Goal: Transaction & Acquisition: Purchase product/service

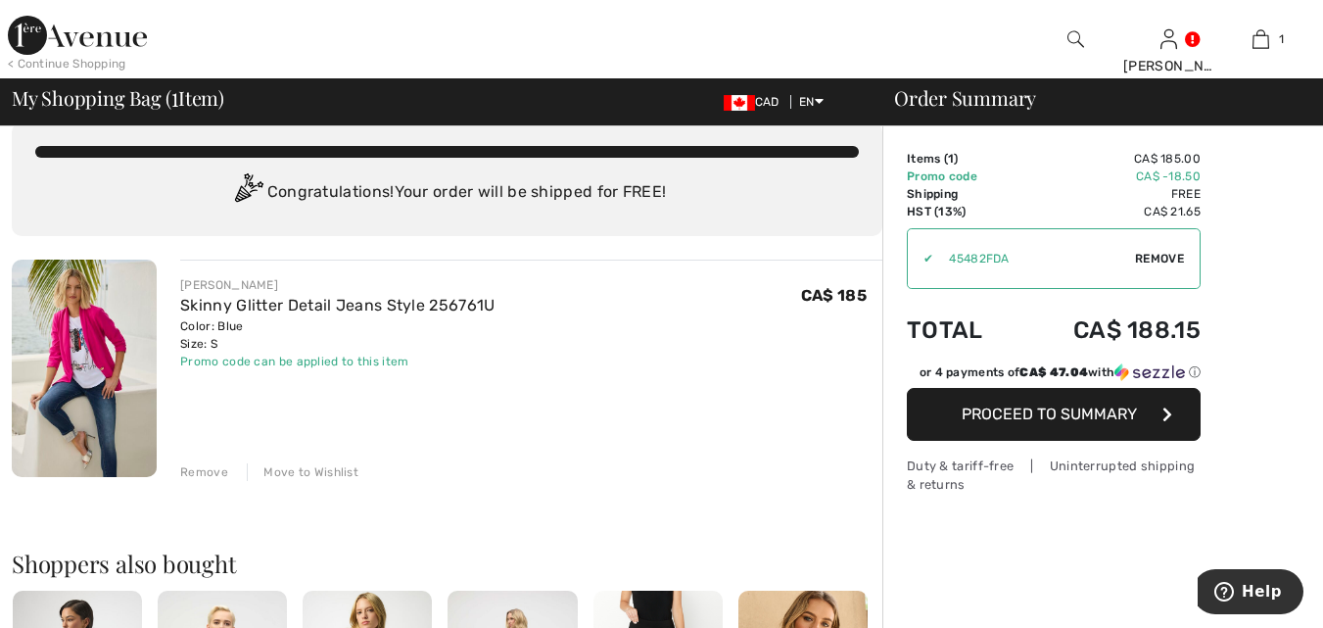
scroll to position [19, 0]
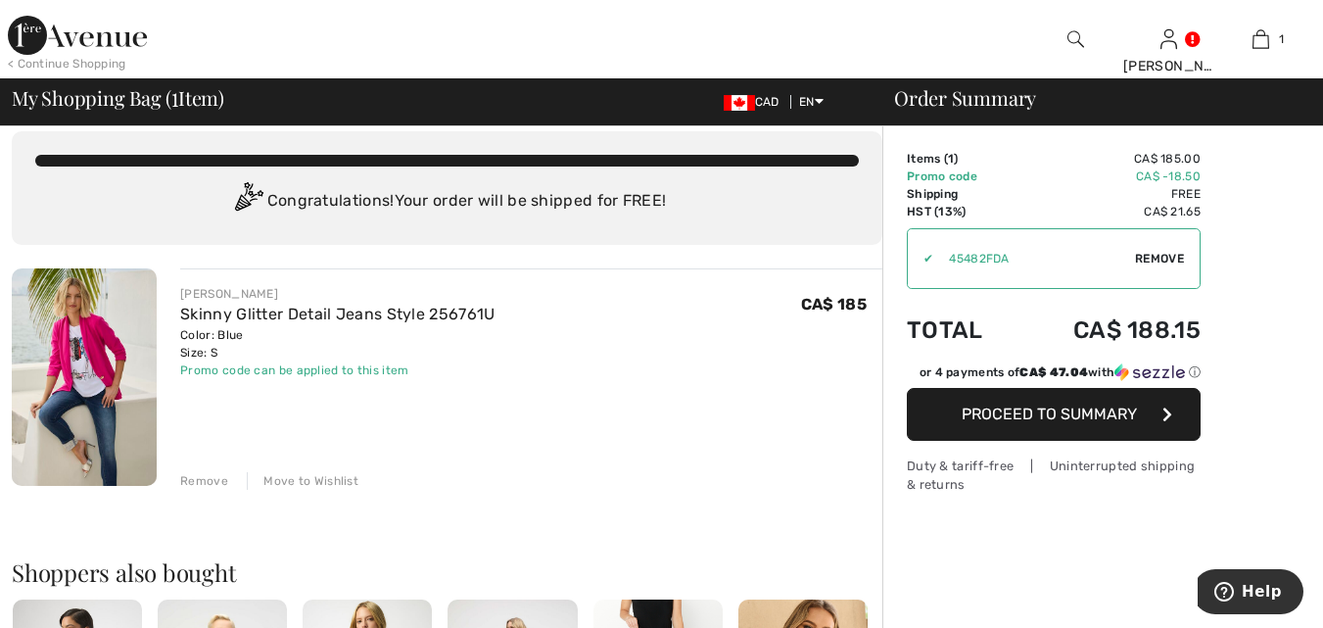
click at [1061, 410] on span "Proceed to Summary" at bounding box center [1048, 413] width 175 height 19
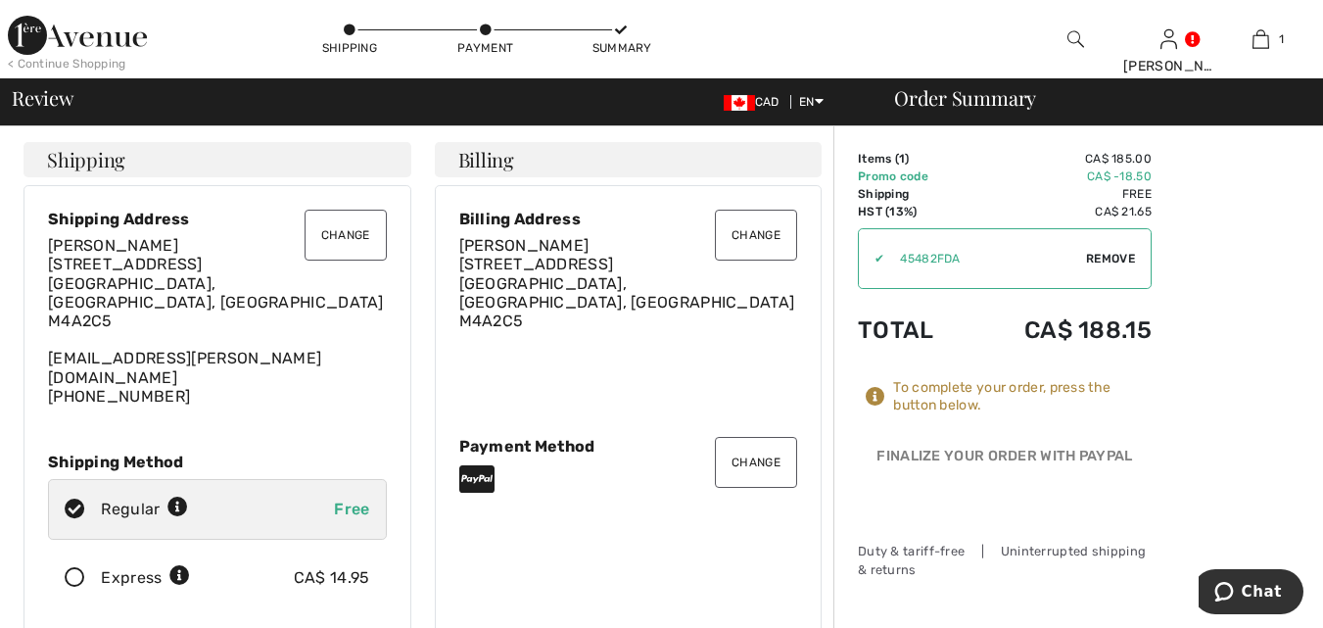
click at [758, 236] on button "Change" at bounding box center [756, 235] width 82 height 51
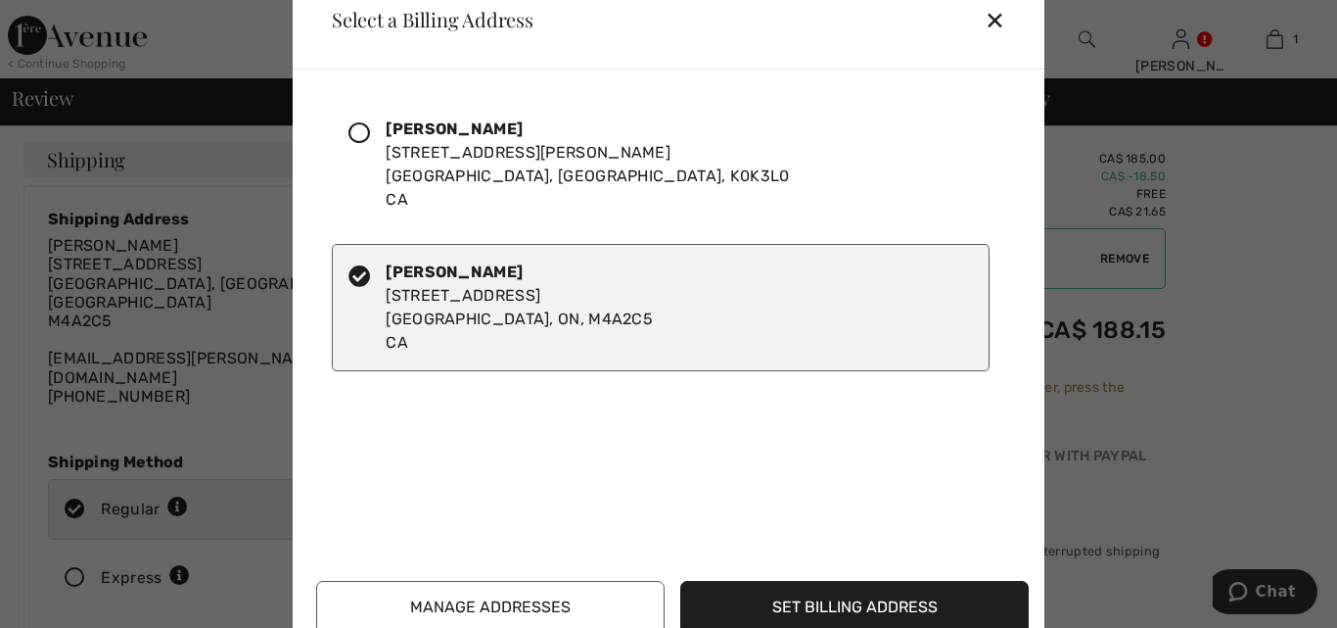
click at [376, 136] on div at bounding box center [367, 164] width 37 height 94
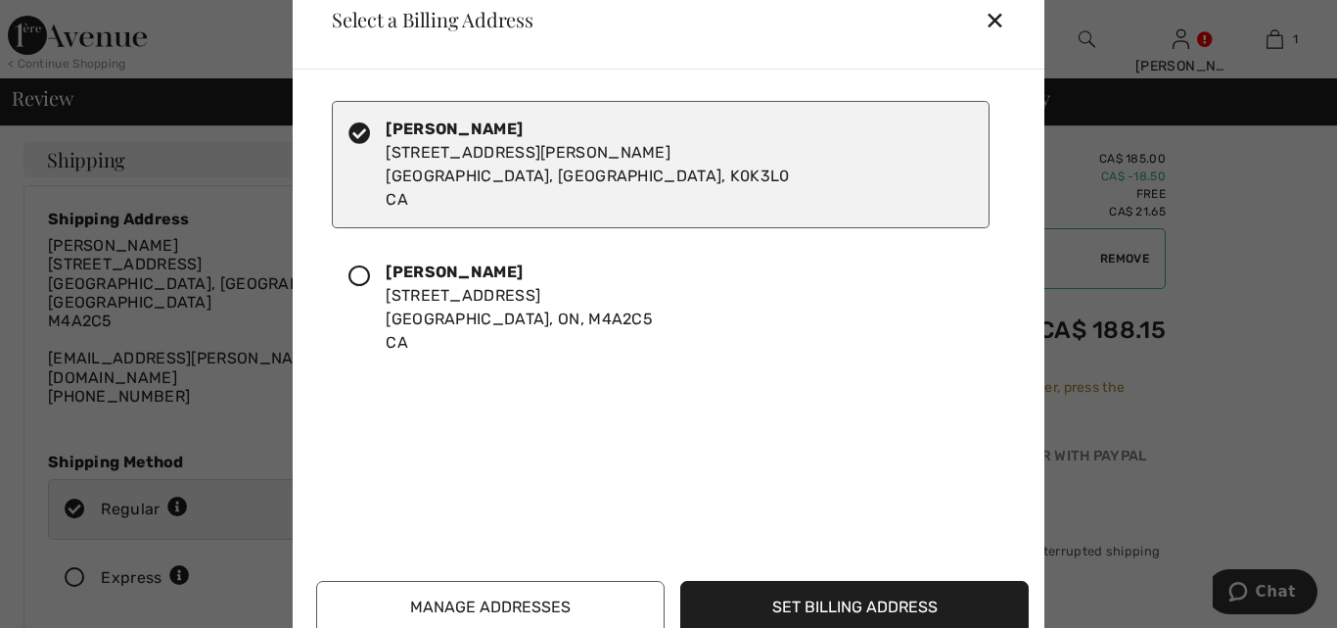
click at [862, 606] on button "Set Billing Address" at bounding box center [854, 607] width 349 height 53
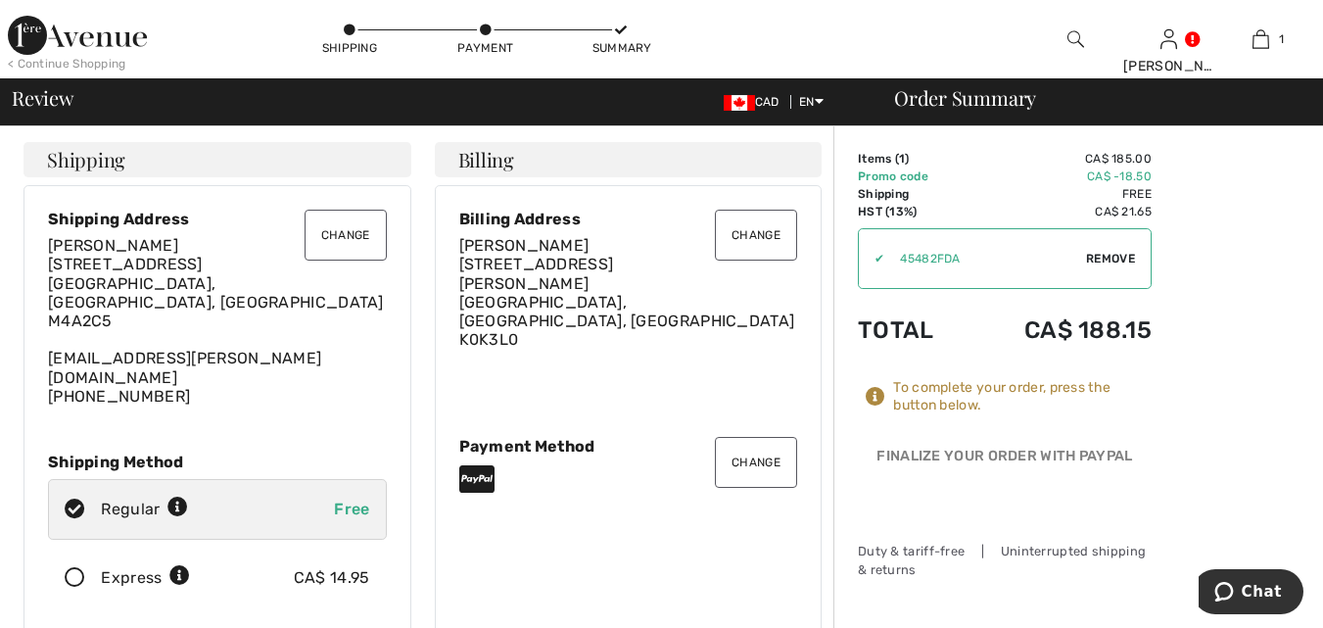
click at [352, 229] on button "Change" at bounding box center [345, 235] width 82 height 51
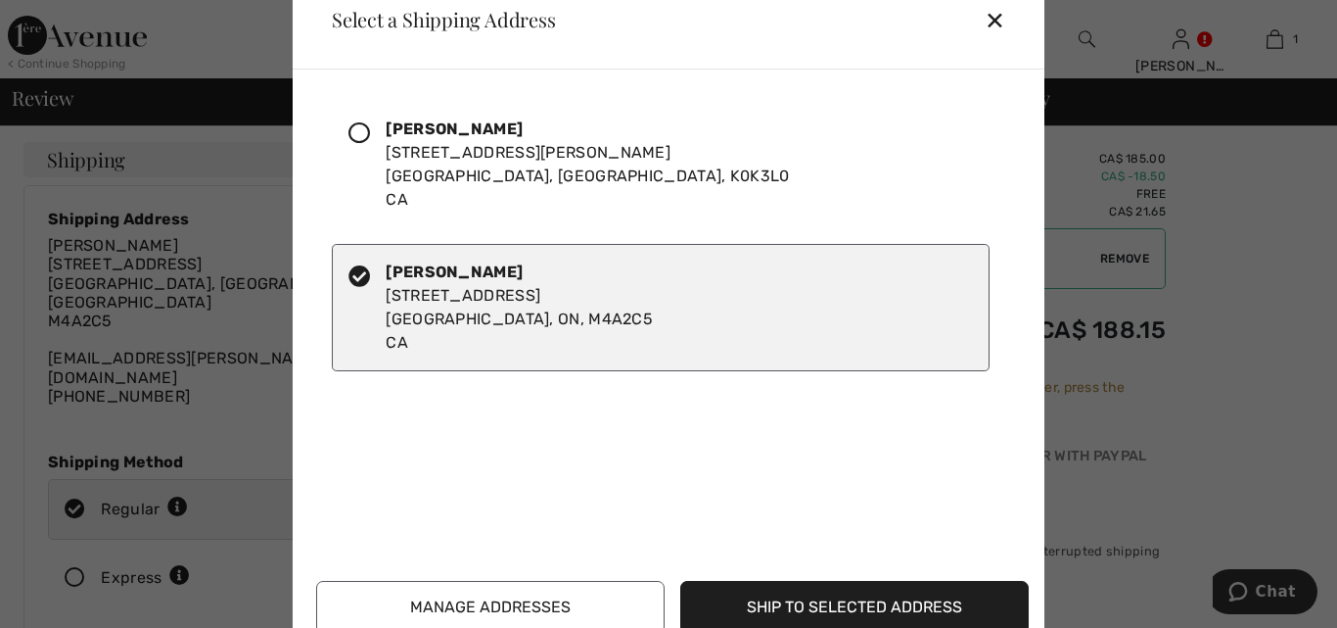
click at [357, 132] on icon at bounding box center [360, 133] width 22 height 22
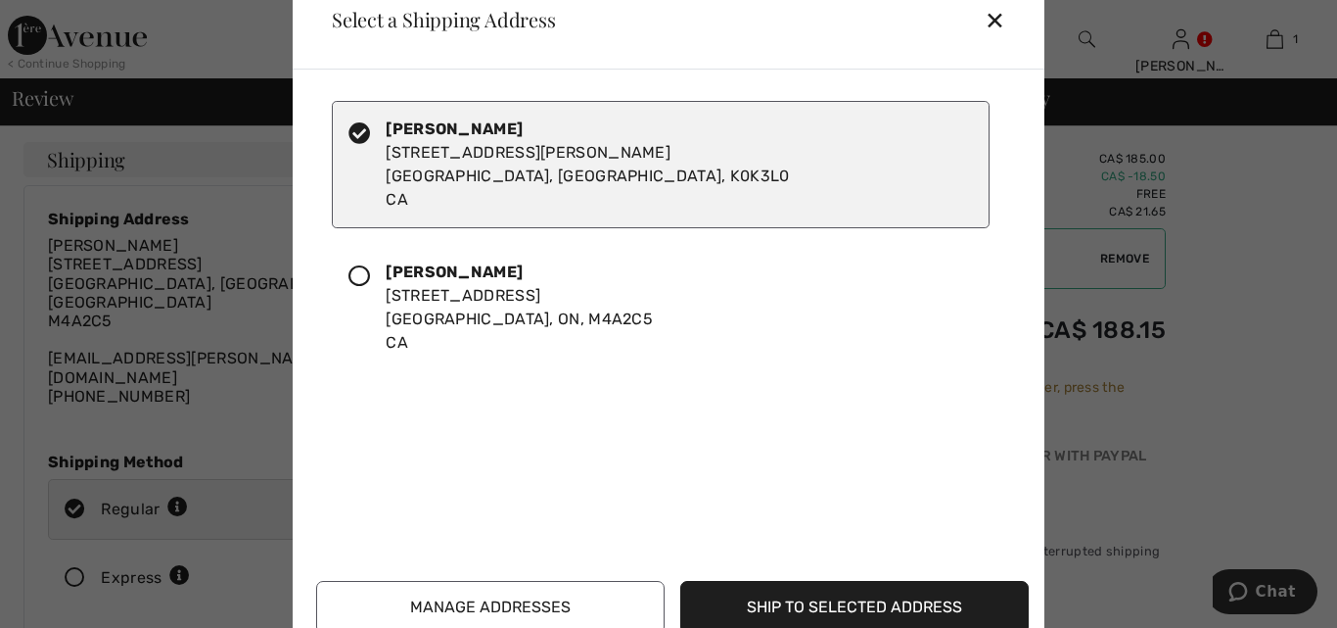
click at [849, 597] on button "Ship to Selected Address" at bounding box center [854, 607] width 349 height 53
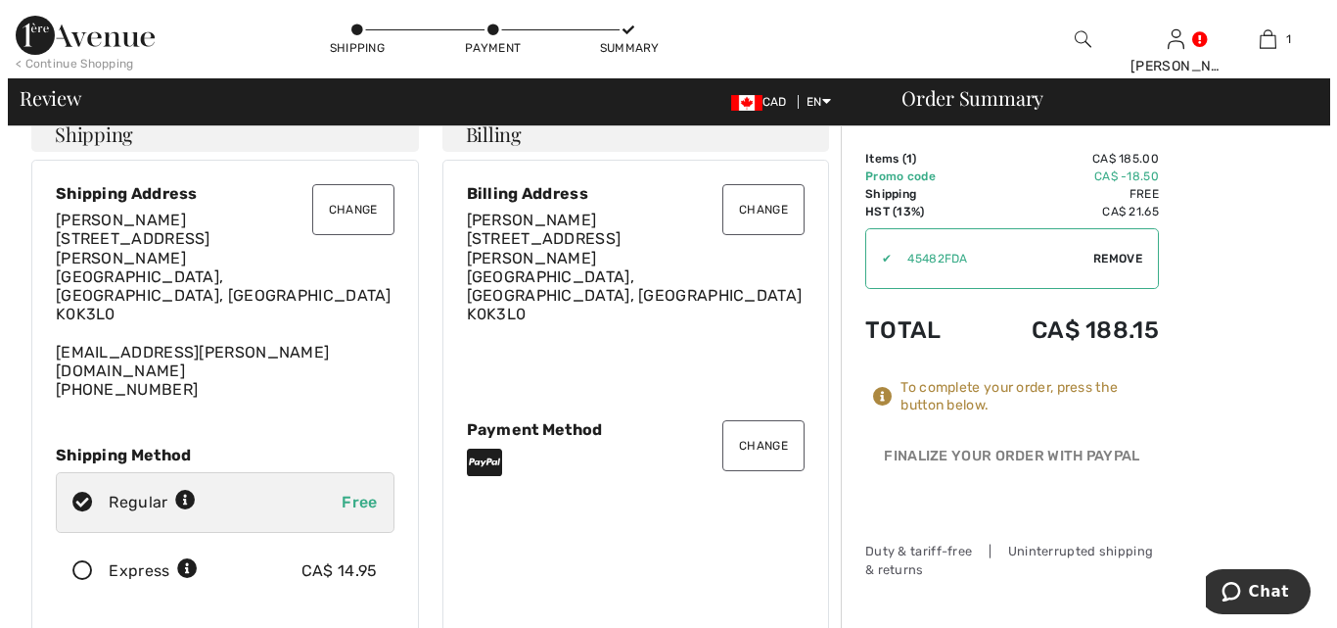
scroll to position [23, 0]
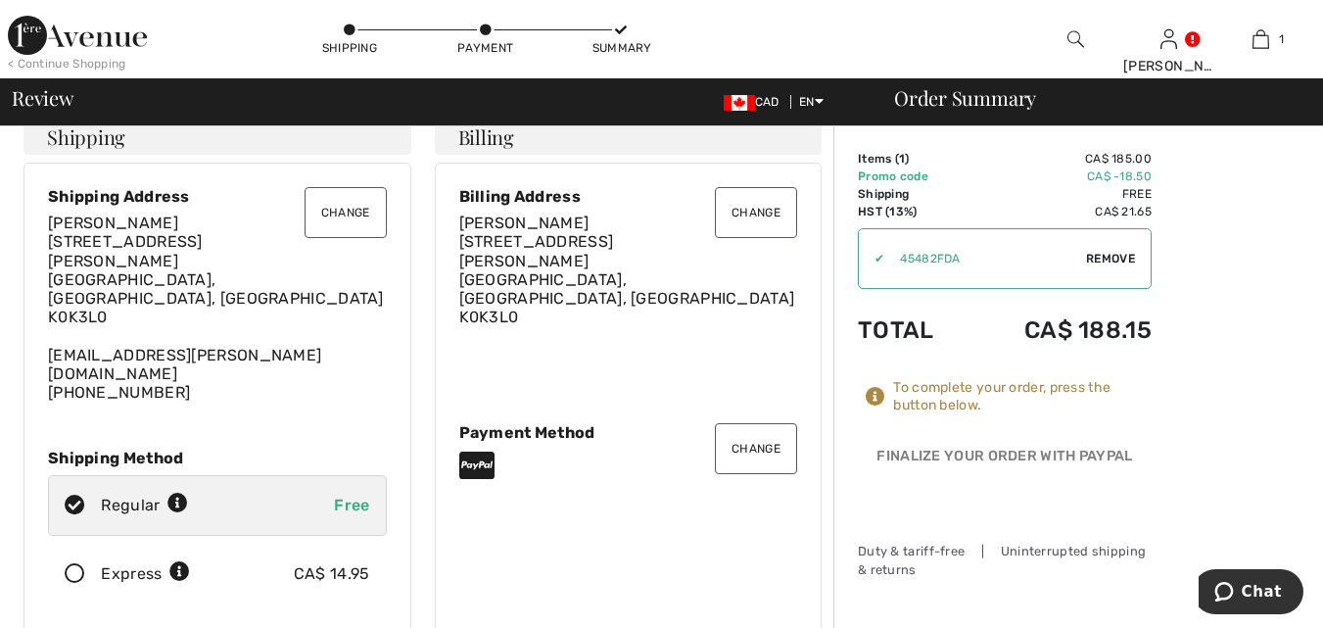
click at [1076, 40] on img at bounding box center [1075, 38] width 17 height 23
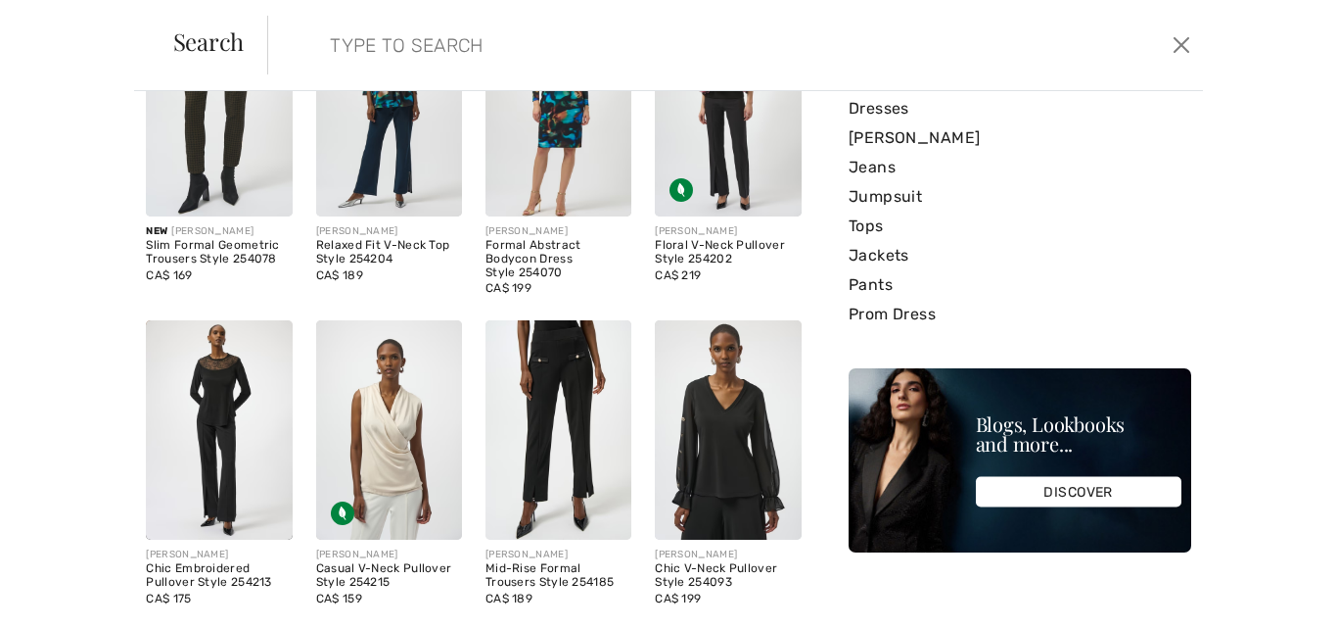
scroll to position [0, 0]
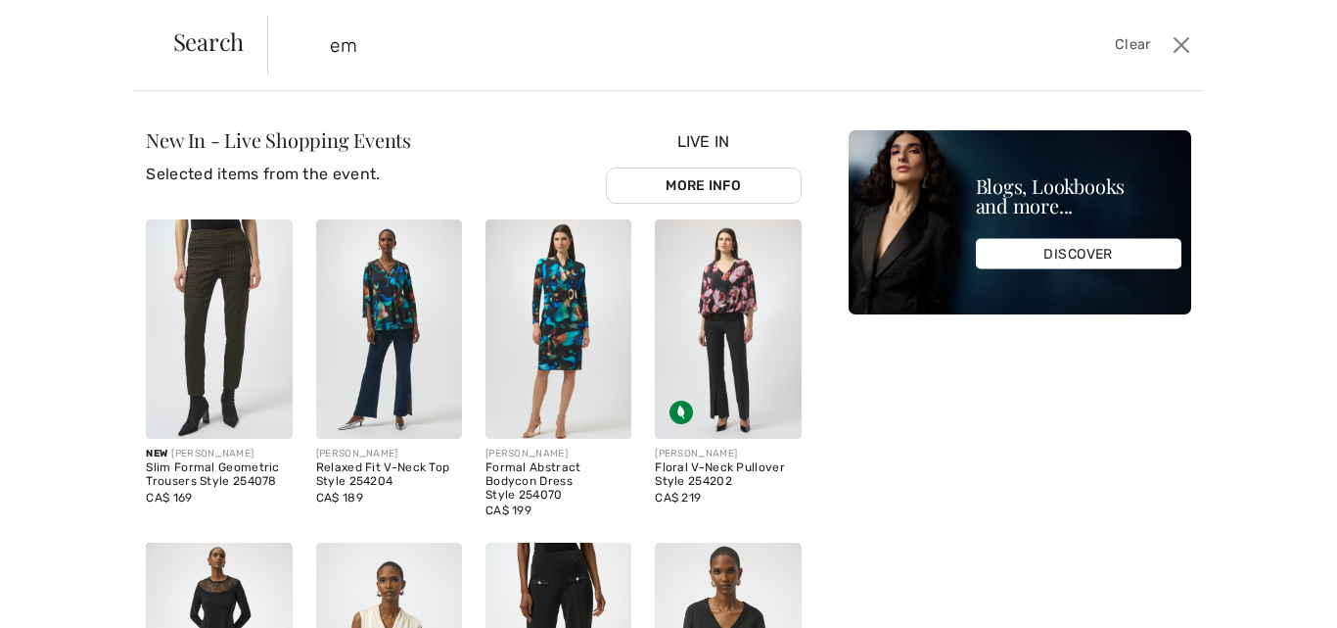
type input "e"
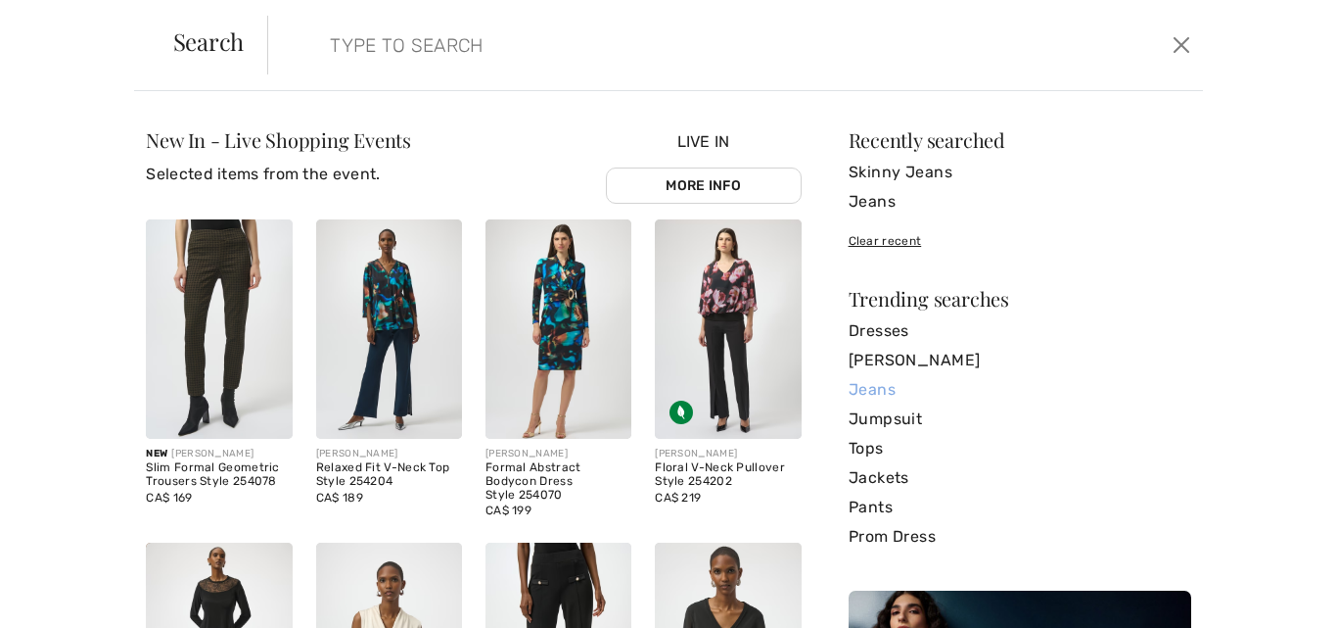
click at [865, 396] on link "Jeans" at bounding box center [1020, 389] width 343 height 29
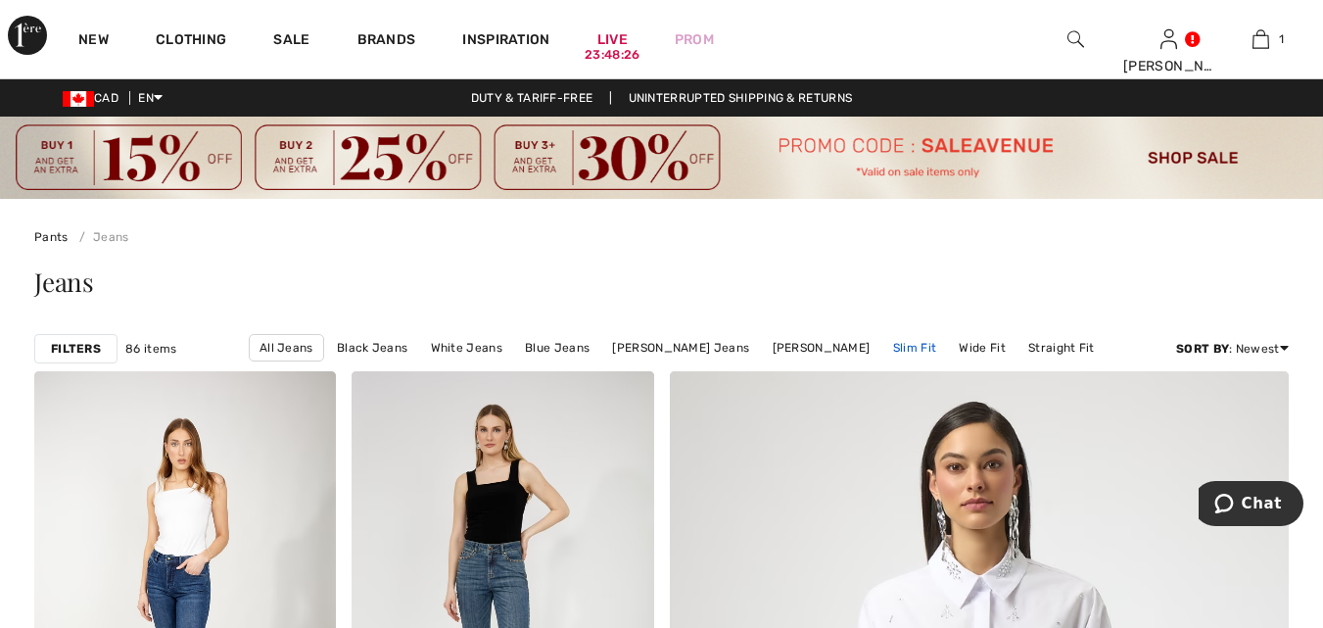
click at [909, 344] on link "Slim Fit" at bounding box center [914, 347] width 63 height 25
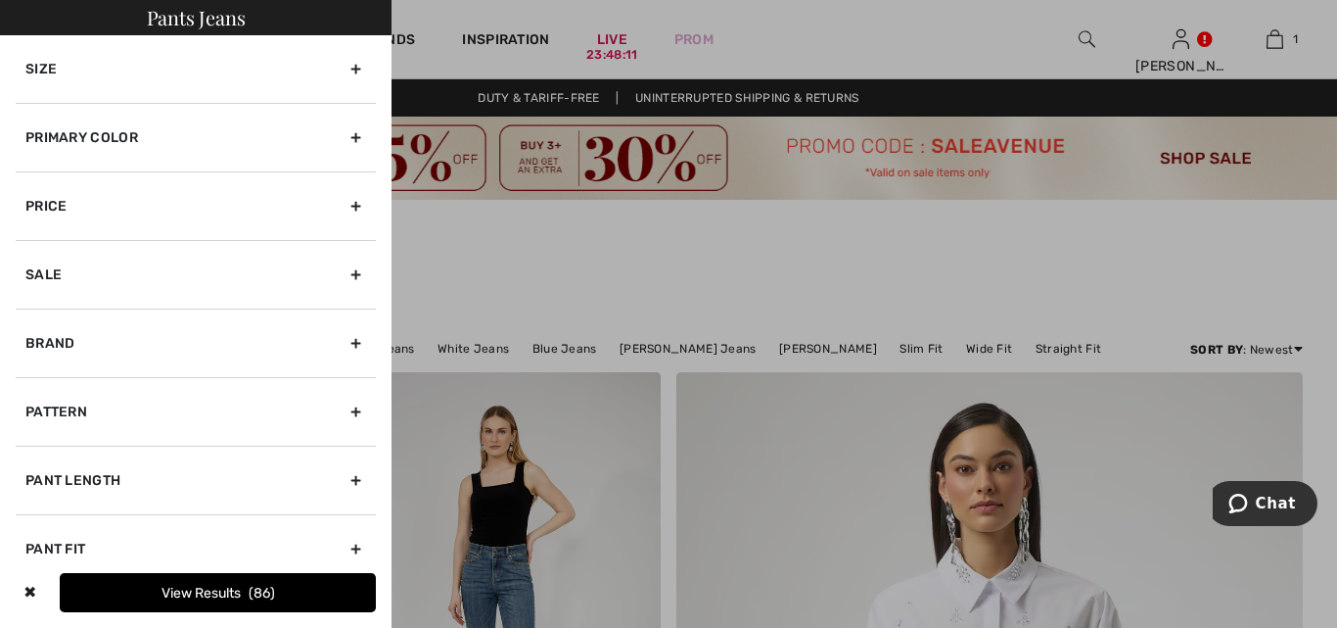
click at [349, 66] on div "Size" at bounding box center [196, 69] width 360 height 68
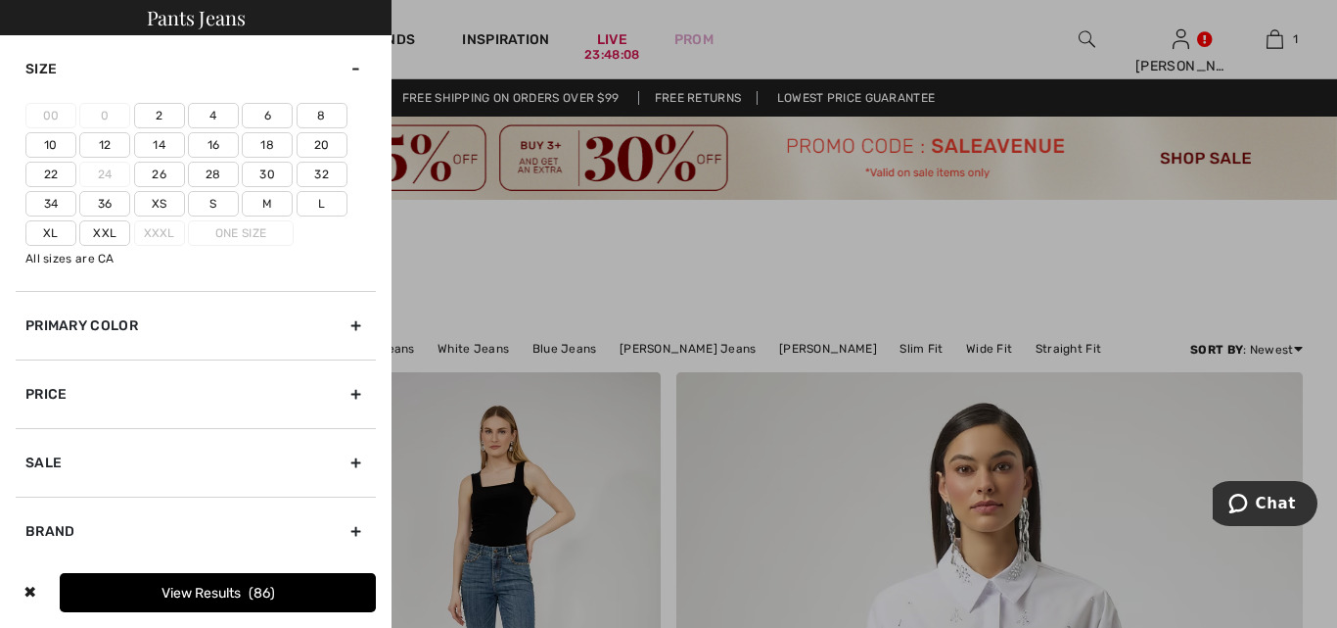
click at [219, 207] on label "S" at bounding box center [213, 203] width 51 height 25
click at [0, 0] on input"] "S" at bounding box center [0, 0] width 0 height 0
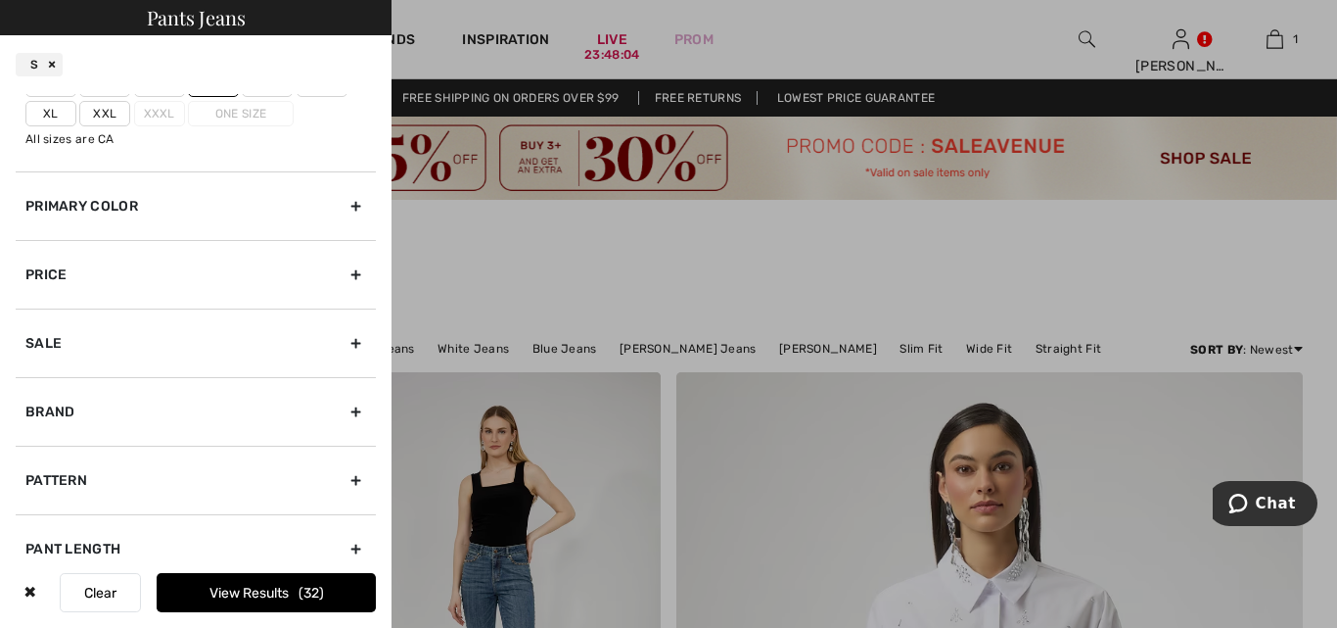
click at [350, 410] on div "Brand" at bounding box center [196, 411] width 360 height 69
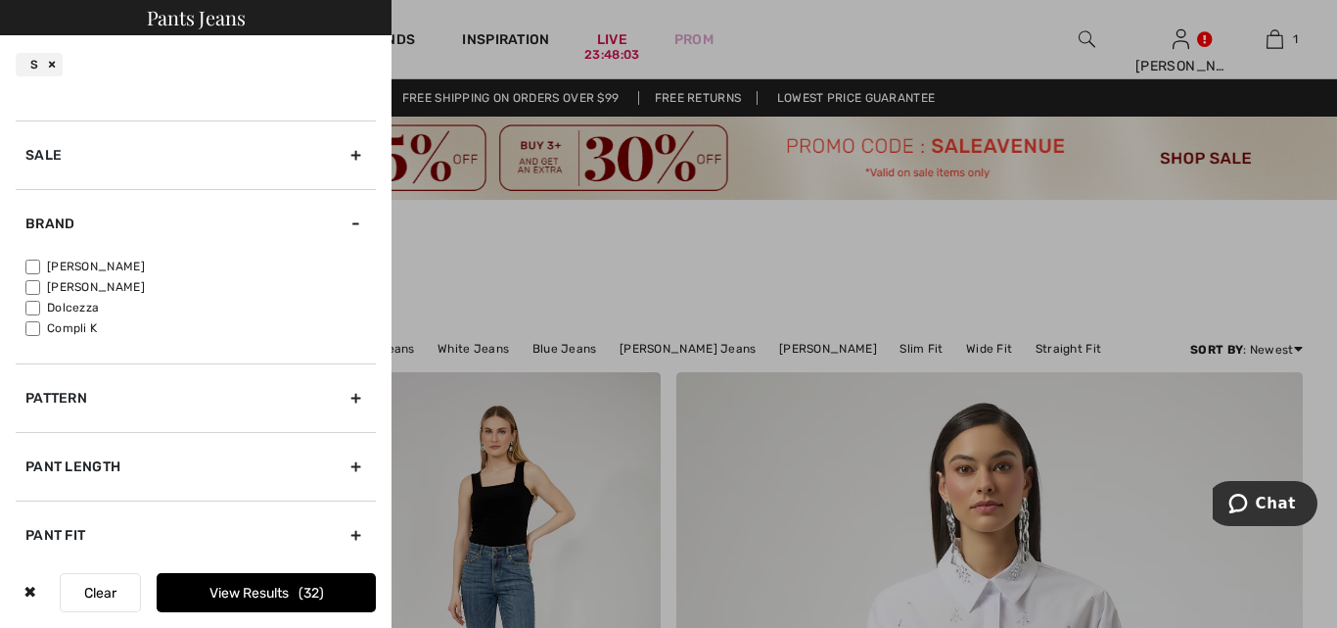
scroll to position [171, 0]
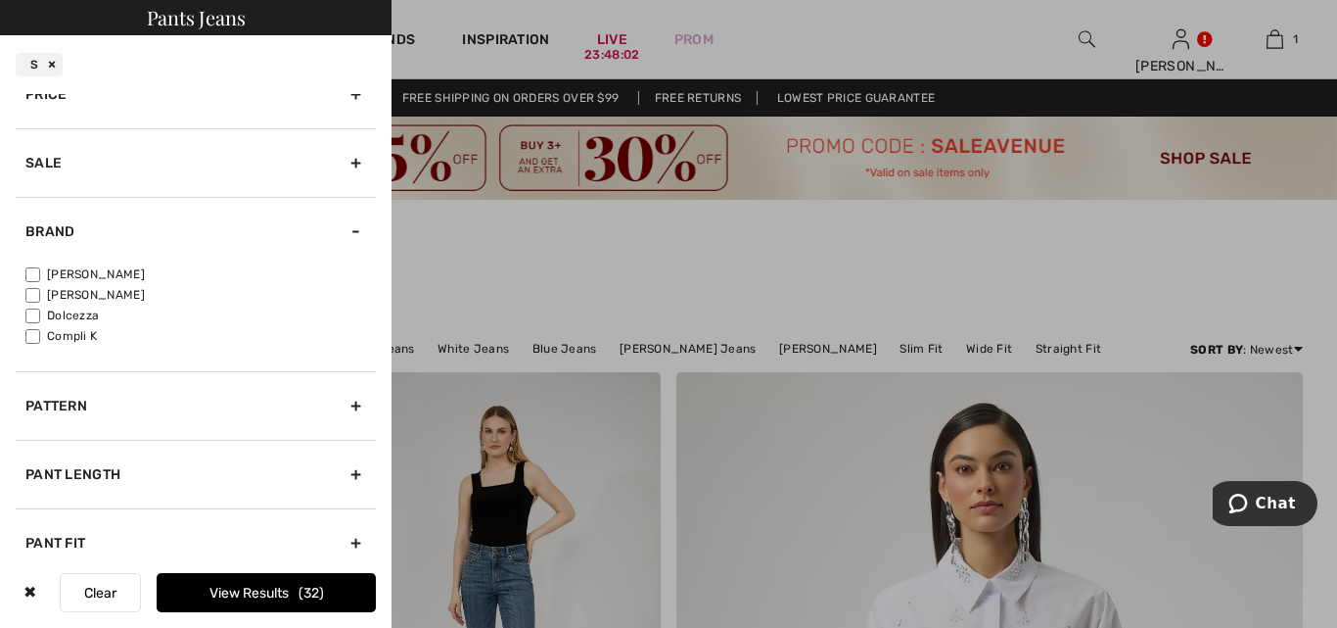
click at [35, 295] on input"] "[PERSON_NAME]" at bounding box center [32, 295] width 15 height 15
checkbox input"] "true"
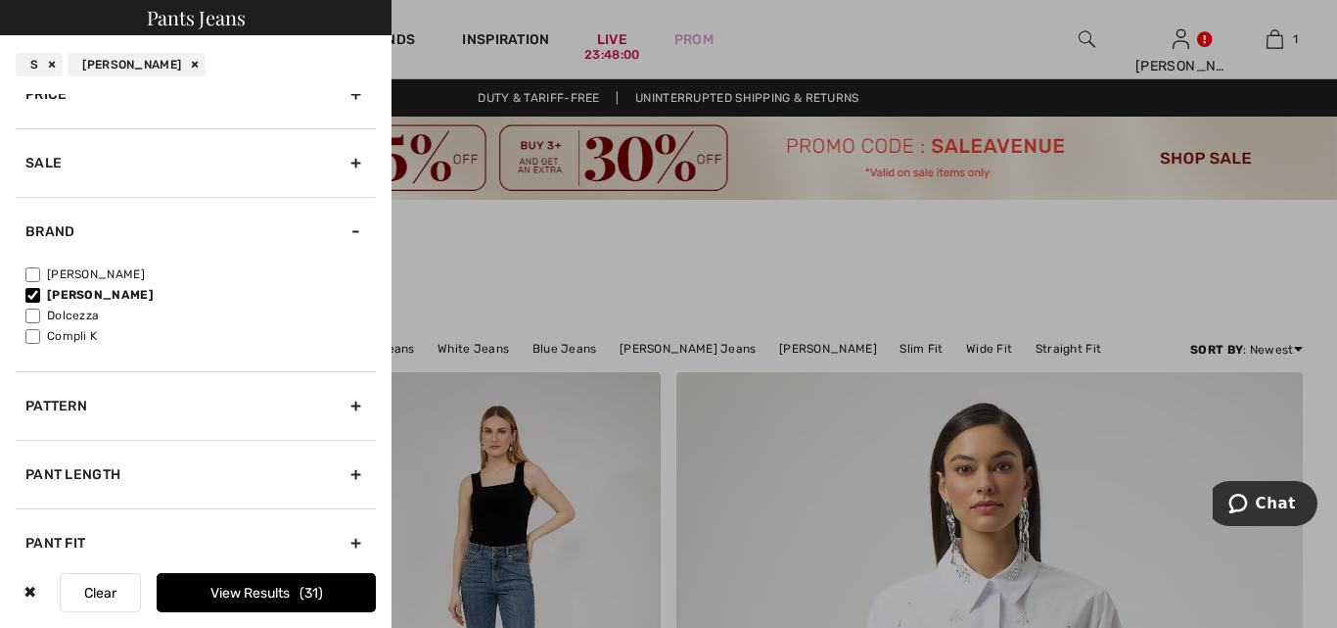
click at [284, 581] on button "View Results 31" at bounding box center [266, 592] width 219 height 39
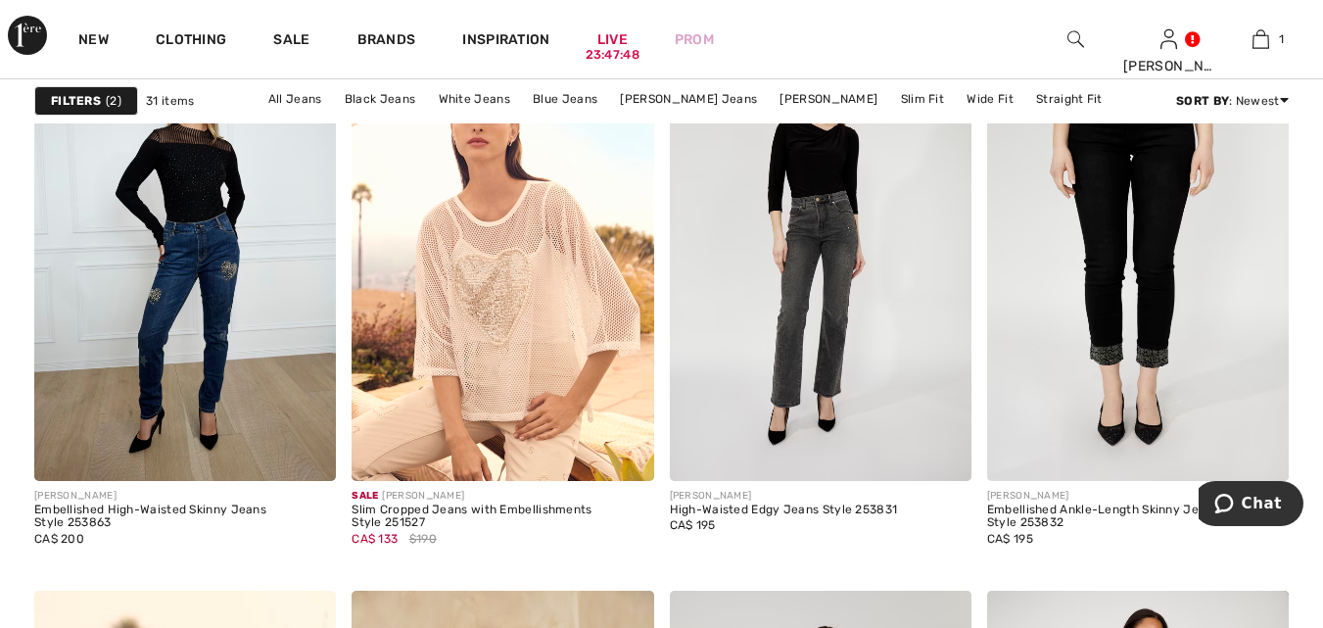
scroll to position [1494, 0]
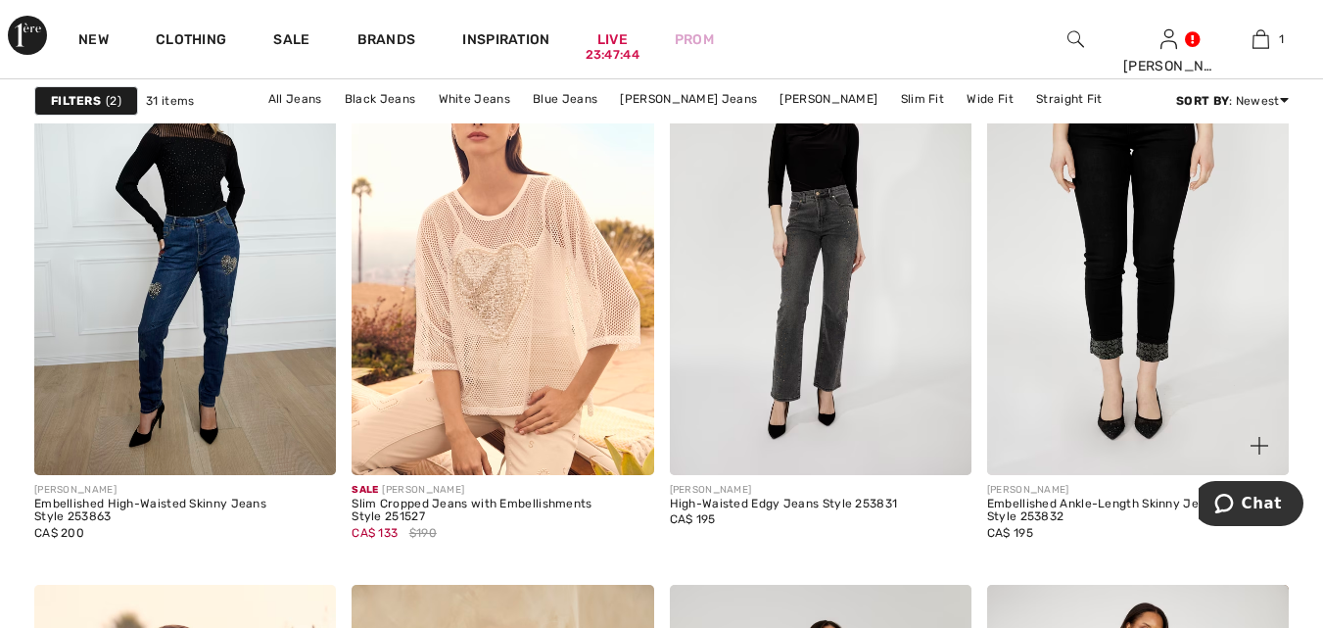
click at [1182, 347] on img at bounding box center [1138, 248] width 302 height 452
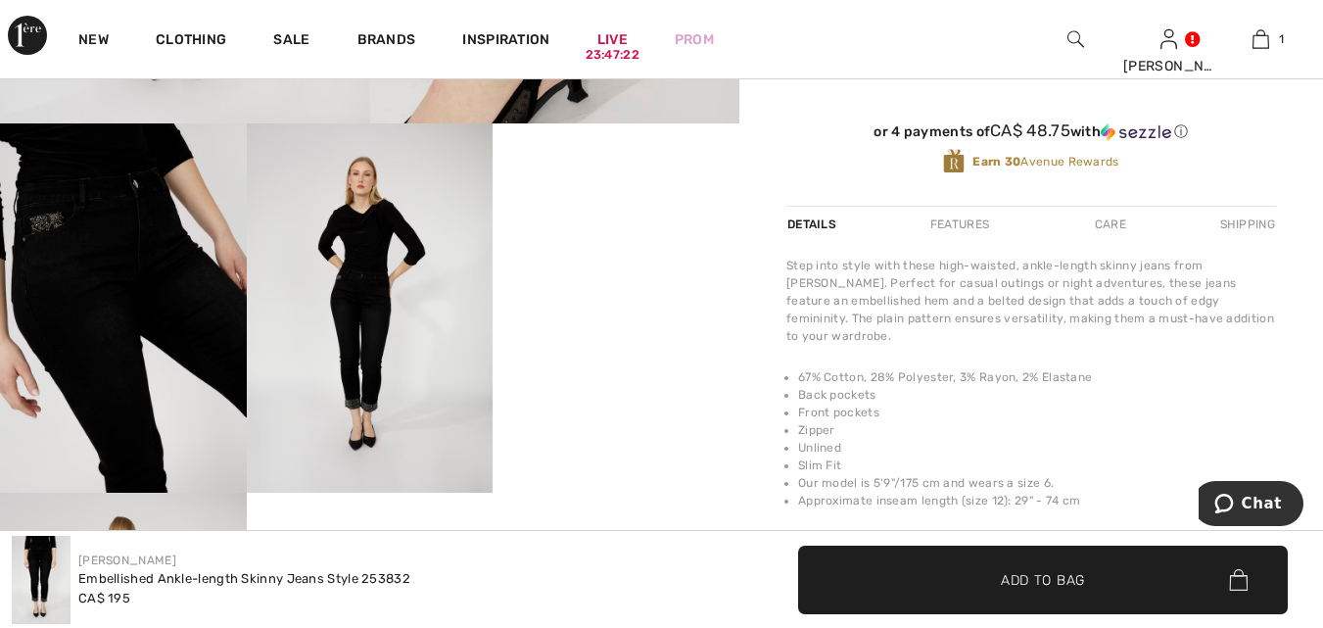
scroll to position [634, 0]
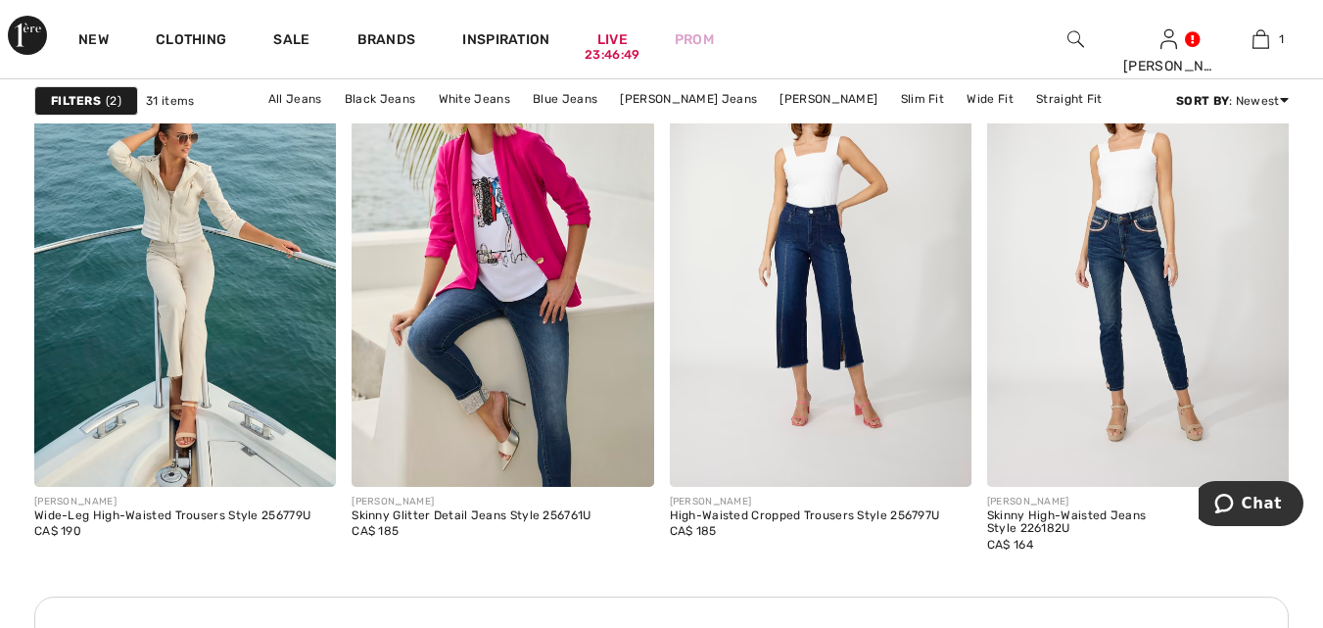
scroll to position [4083, 0]
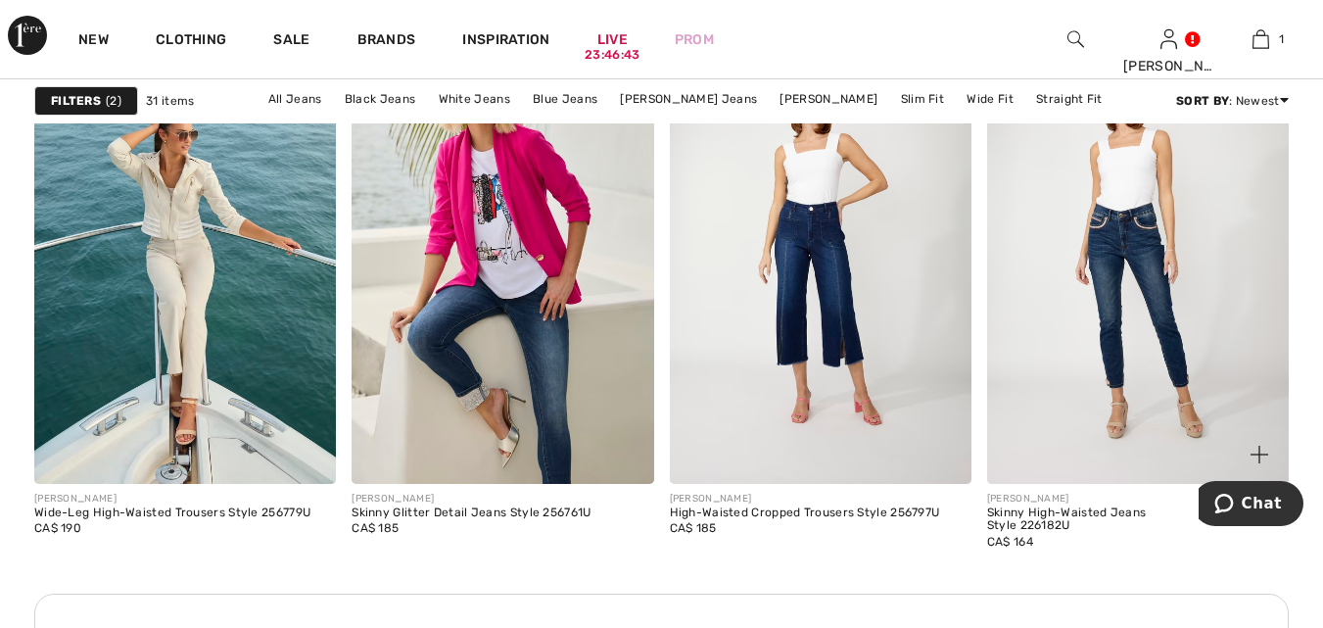
click at [1142, 294] on img at bounding box center [1138, 256] width 302 height 452
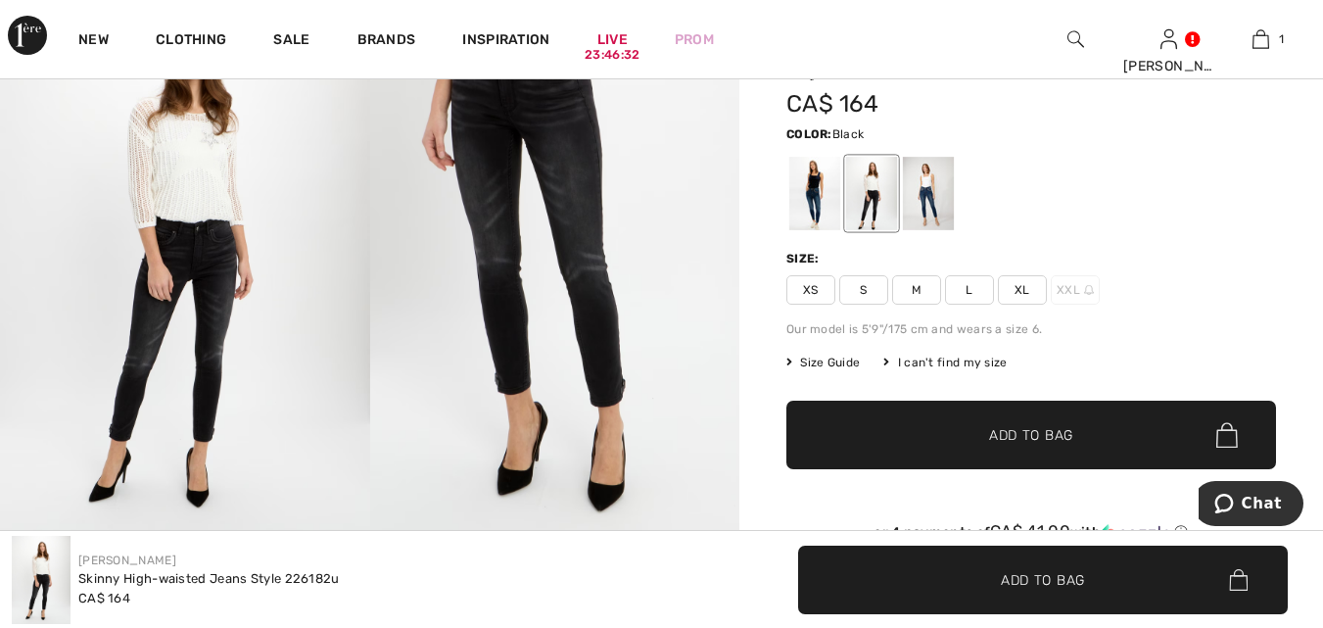
scroll to position [223, 0]
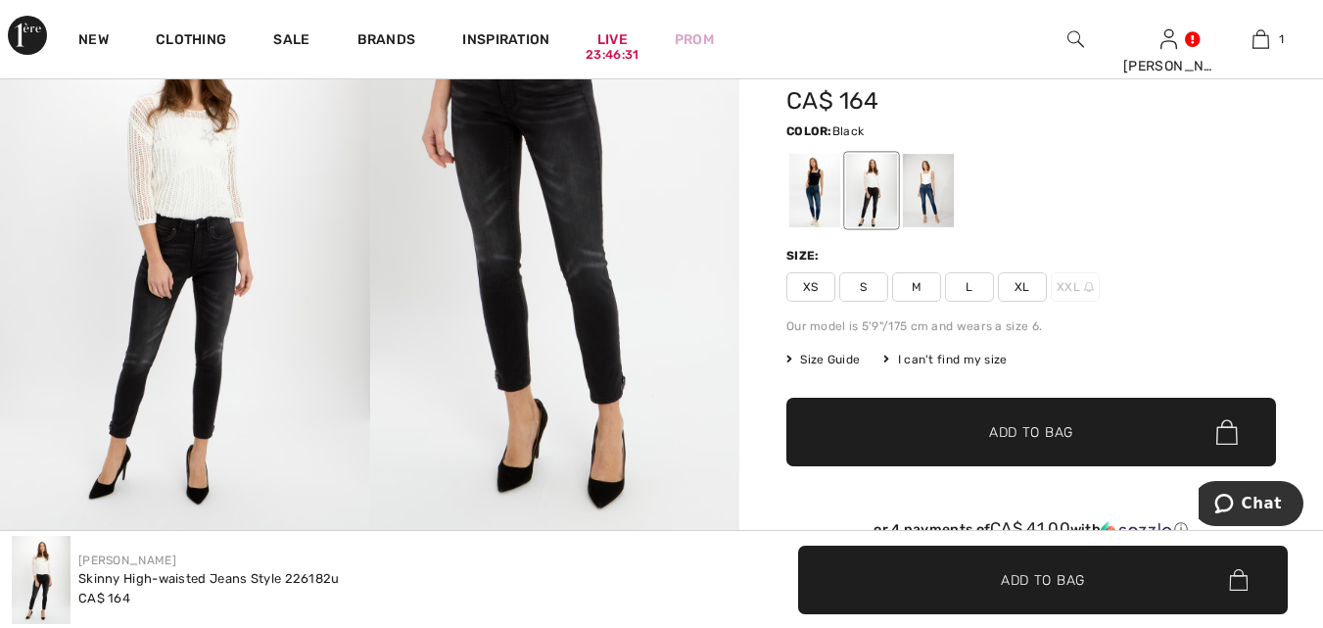
click at [934, 187] on div at bounding box center [928, 191] width 51 height 73
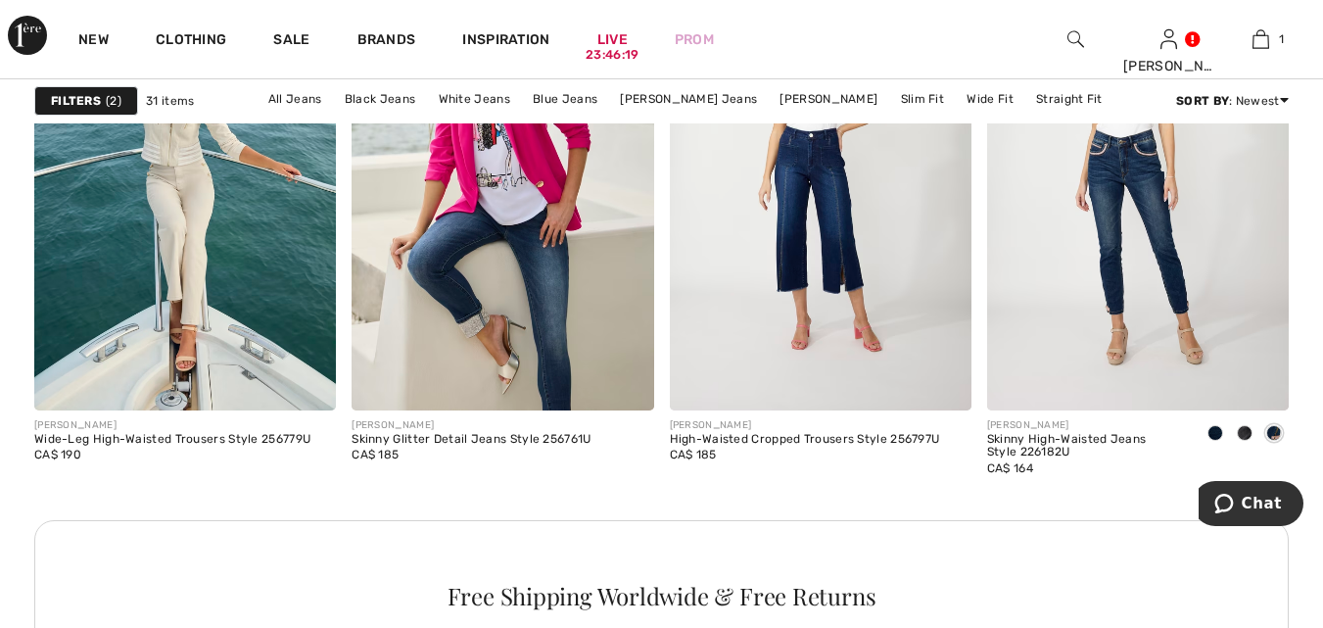
scroll to position [4162, 0]
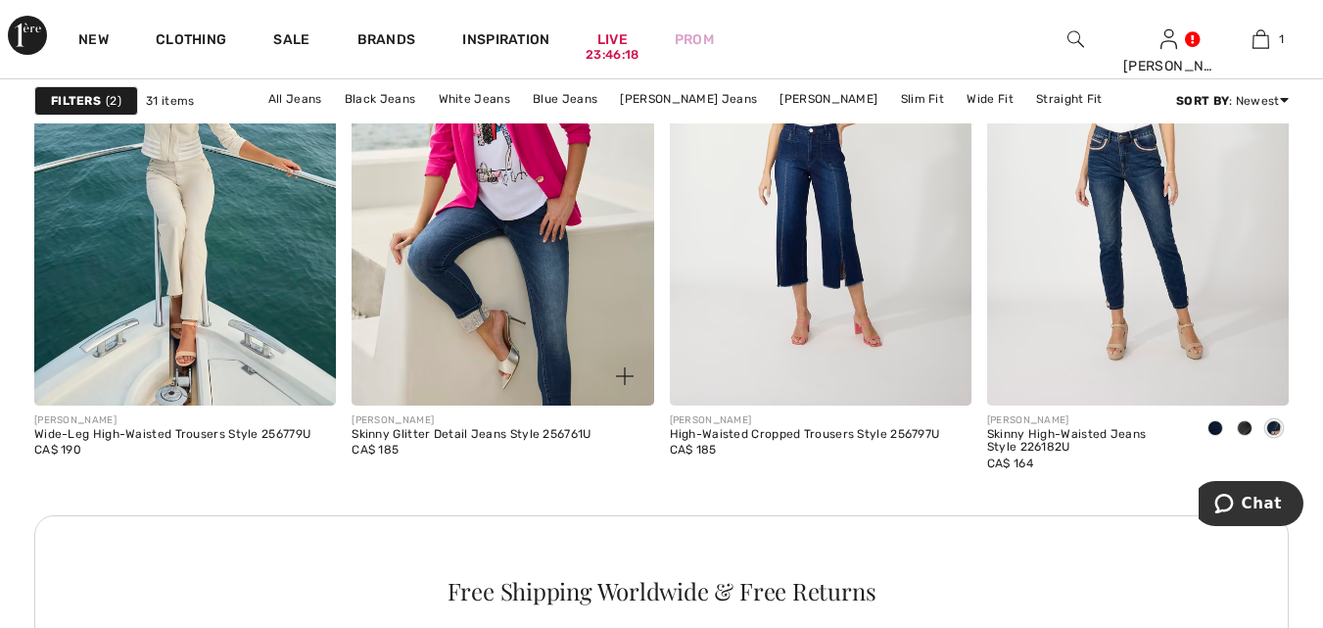
click at [534, 226] on img at bounding box center [502, 178] width 302 height 452
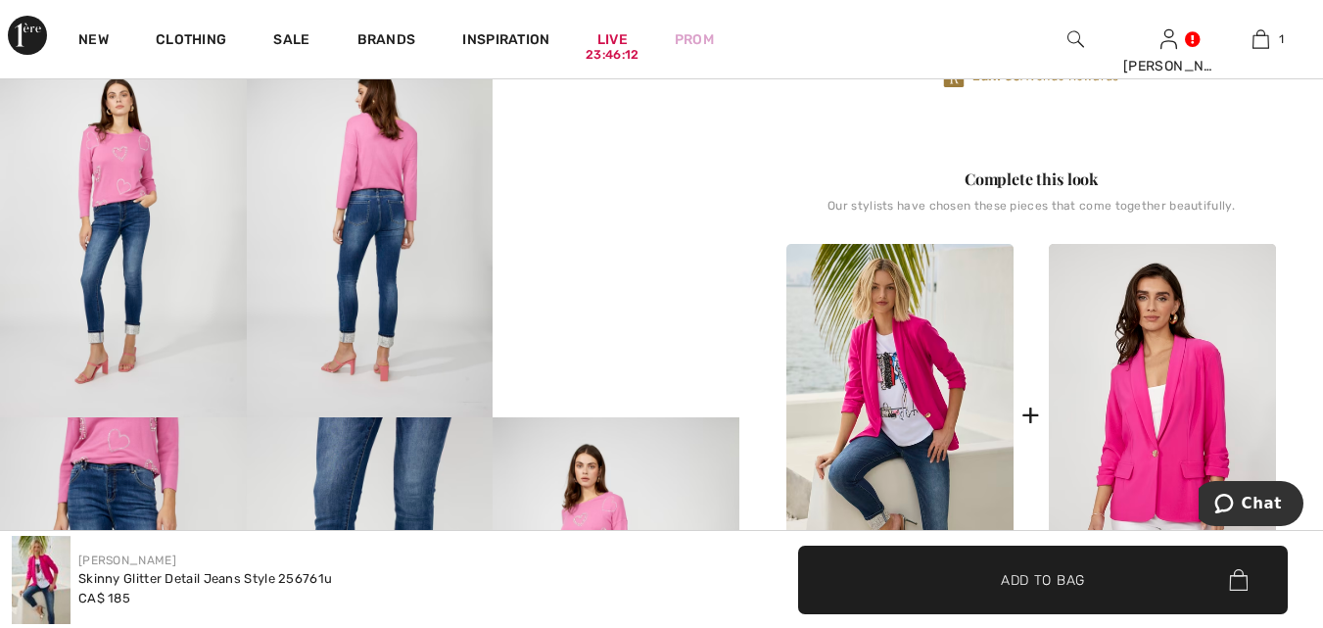
scroll to position [719, 0]
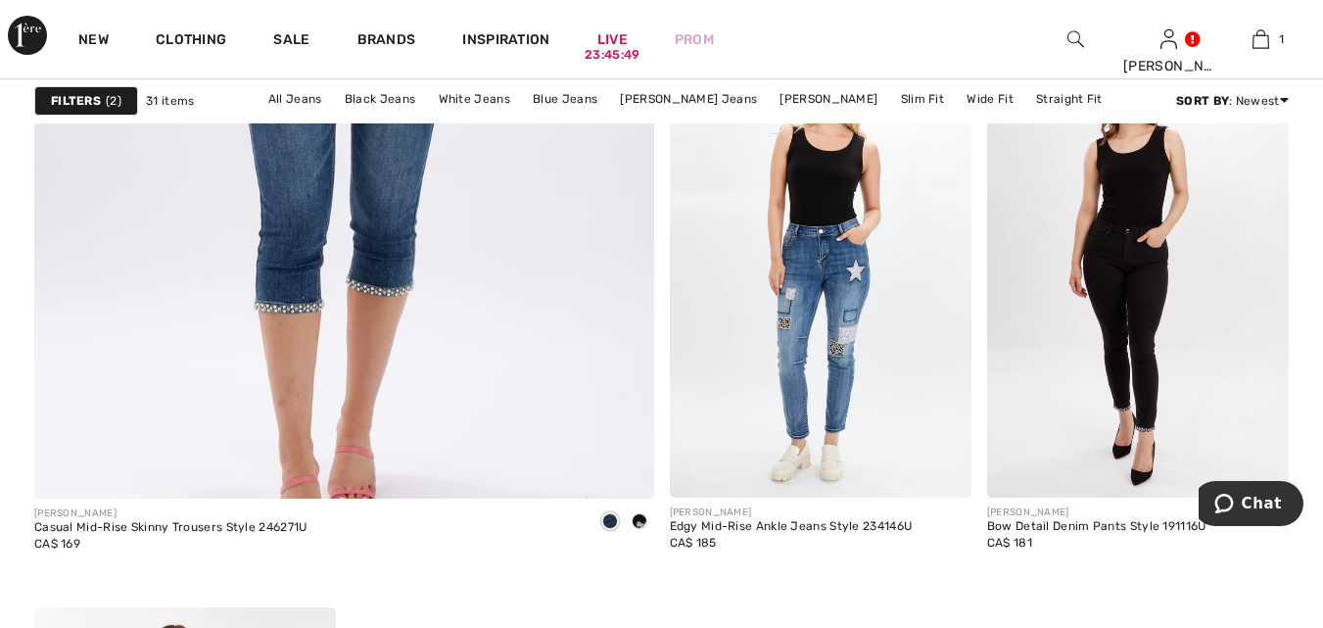
scroll to position [5418, 0]
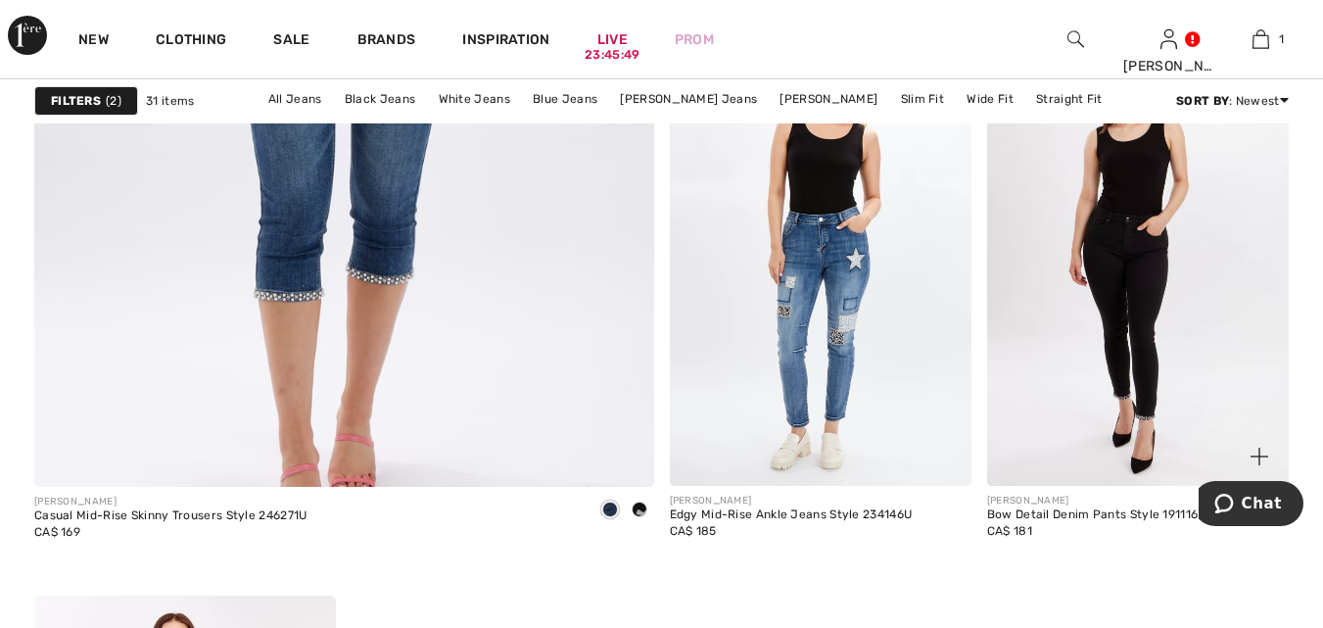
click at [1128, 313] on img at bounding box center [1138, 258] width 302 height 452
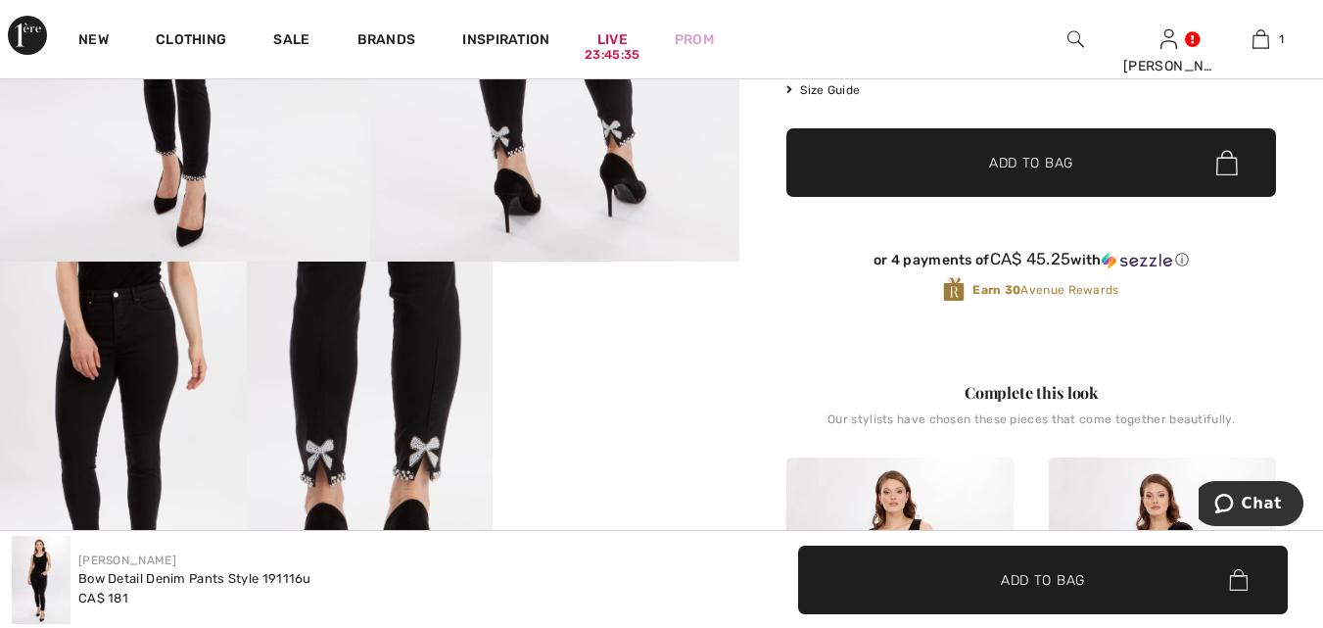
scroll to position [491, 0]
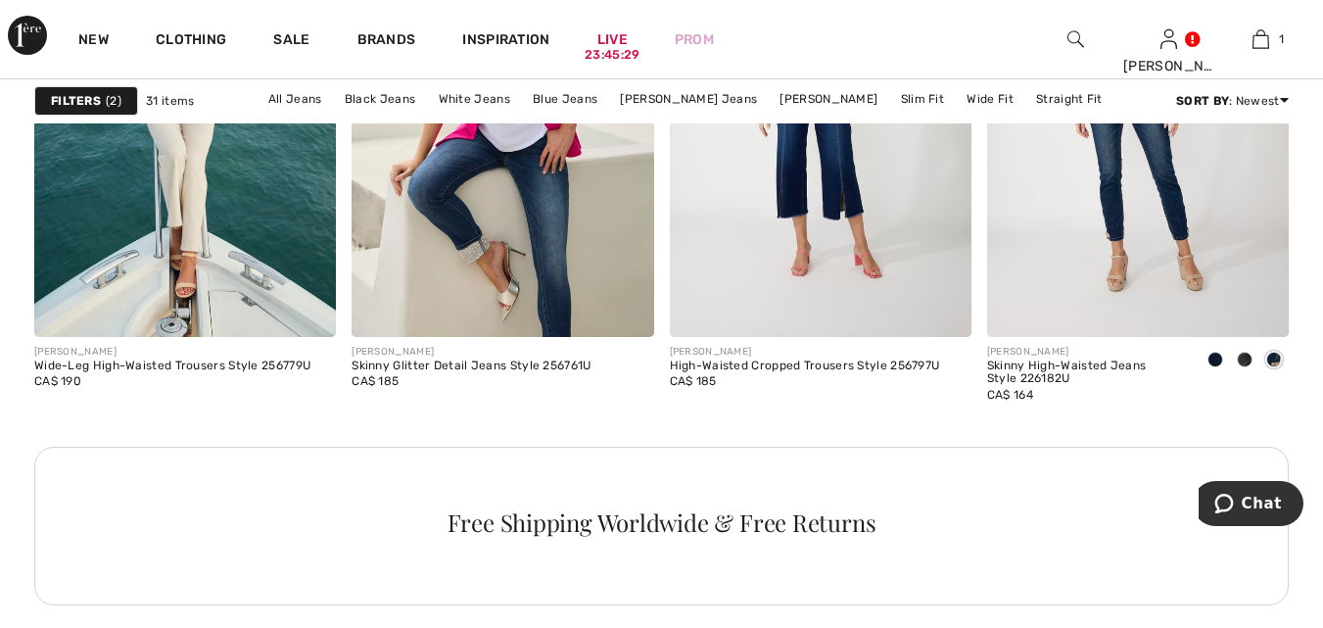
scroll to position [4242, 0]
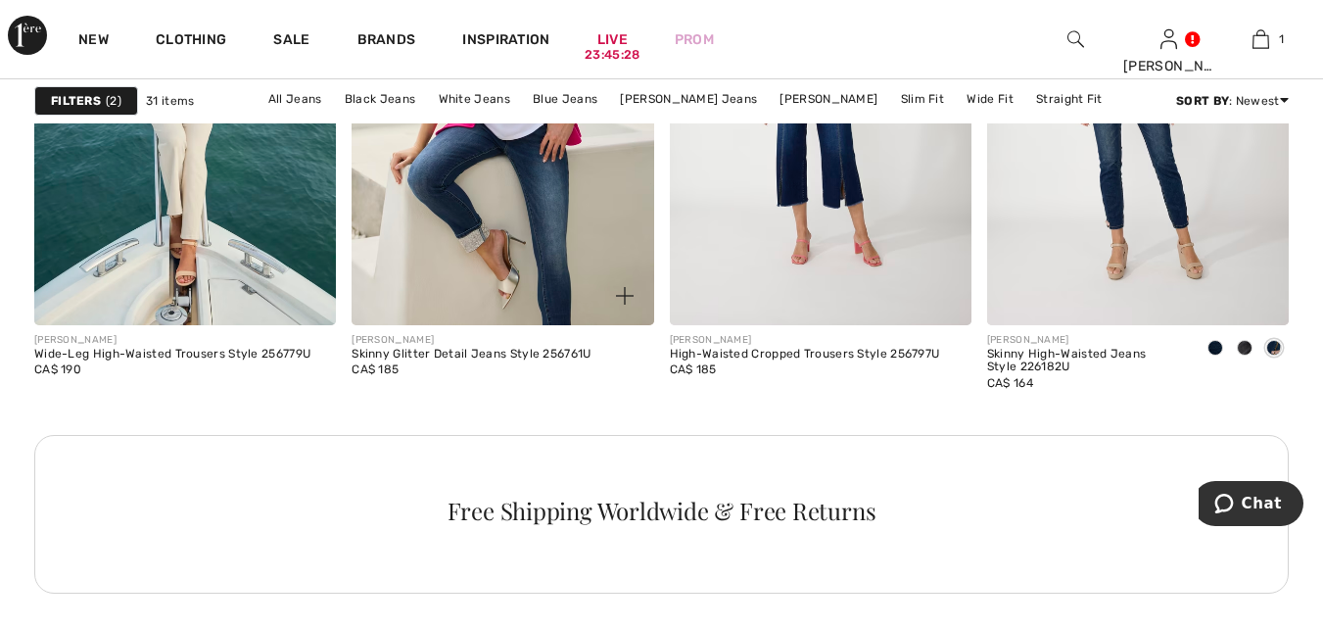
click at [544, 203] on img at bounding box center [502, 98] width 302 height 452
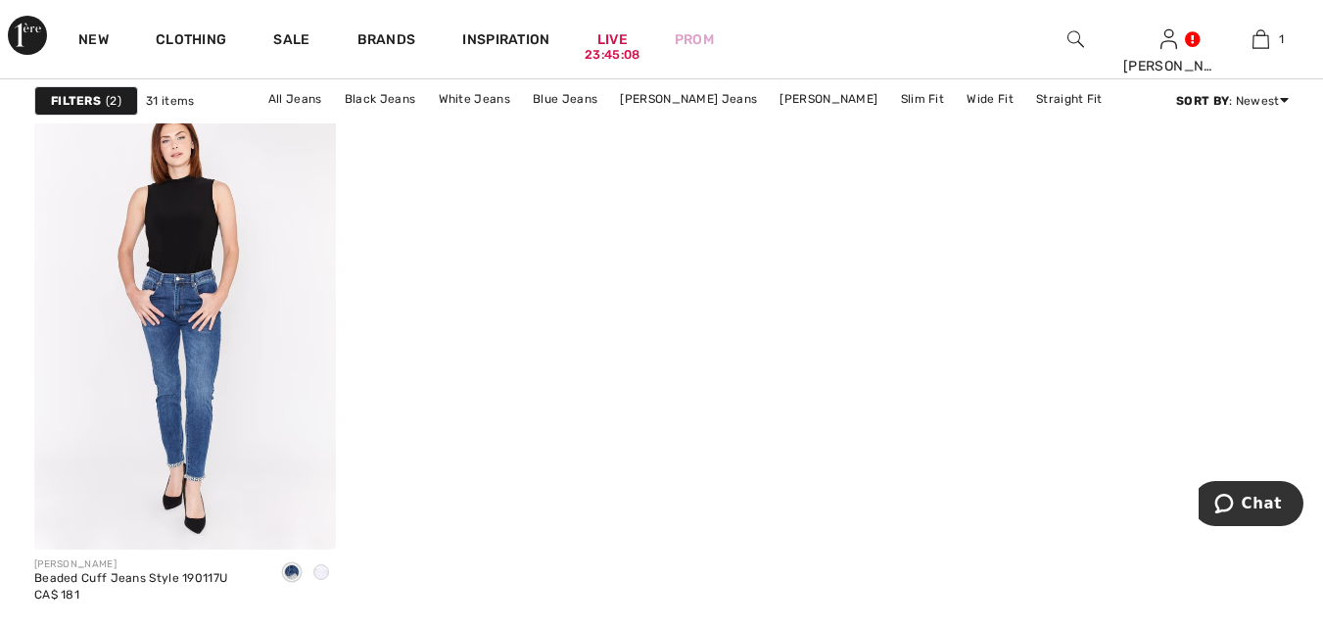
scroll to position [5917, 0]
click at [185, 321] on img at bounding box center [185, 322] width 302 height 452
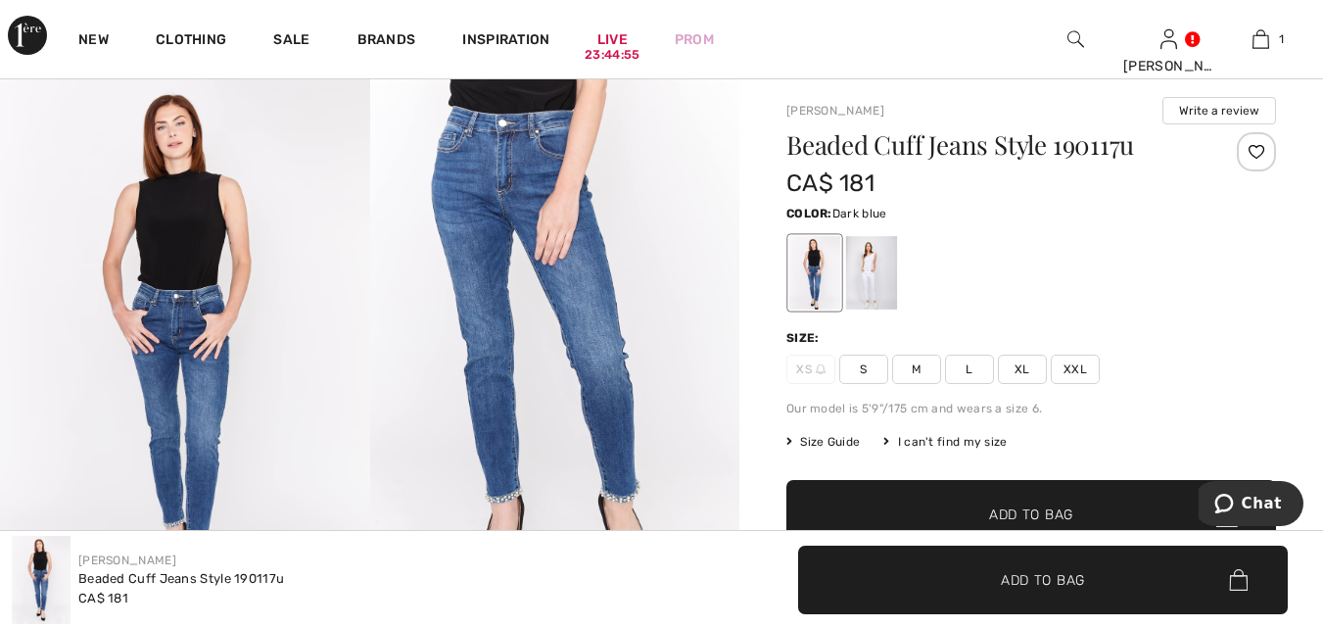
scroll to position [124, 0]
click at [860, 276] on div at bounding box center [871, 274] width 51 height 73
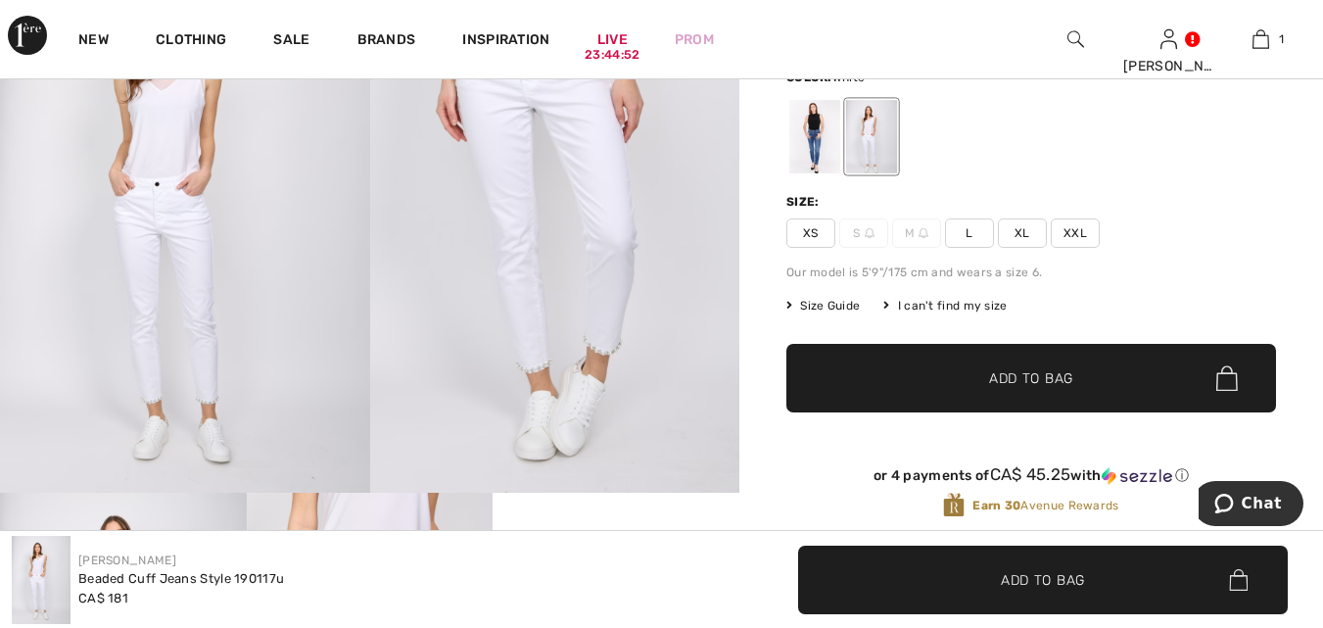
scroll to position [270, 0]
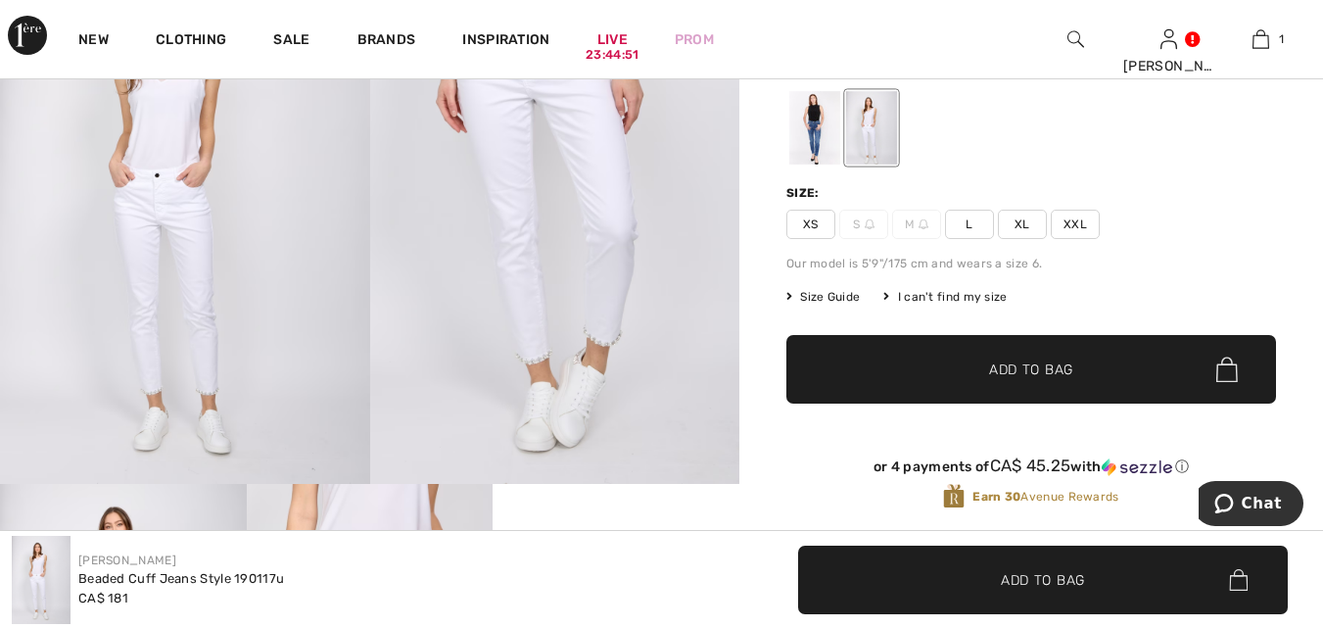
click at [820, 136] on div at bounding box center [814, 128] width 51 height 73
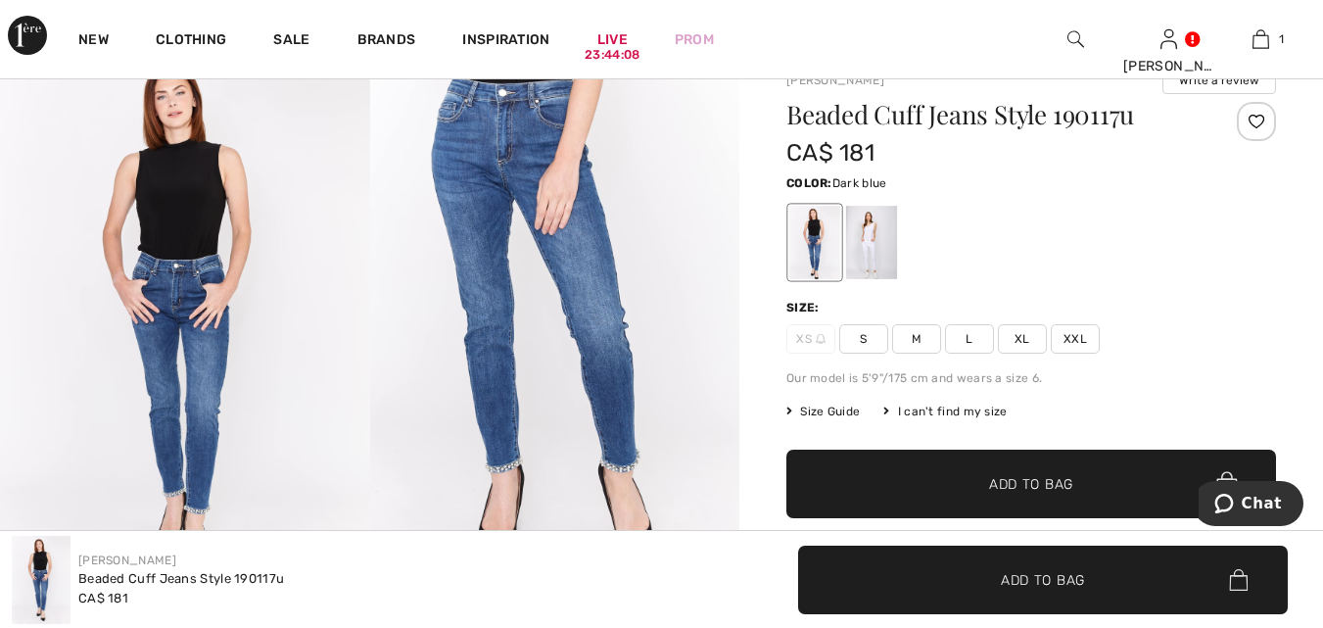
scroll to position [0, 0]
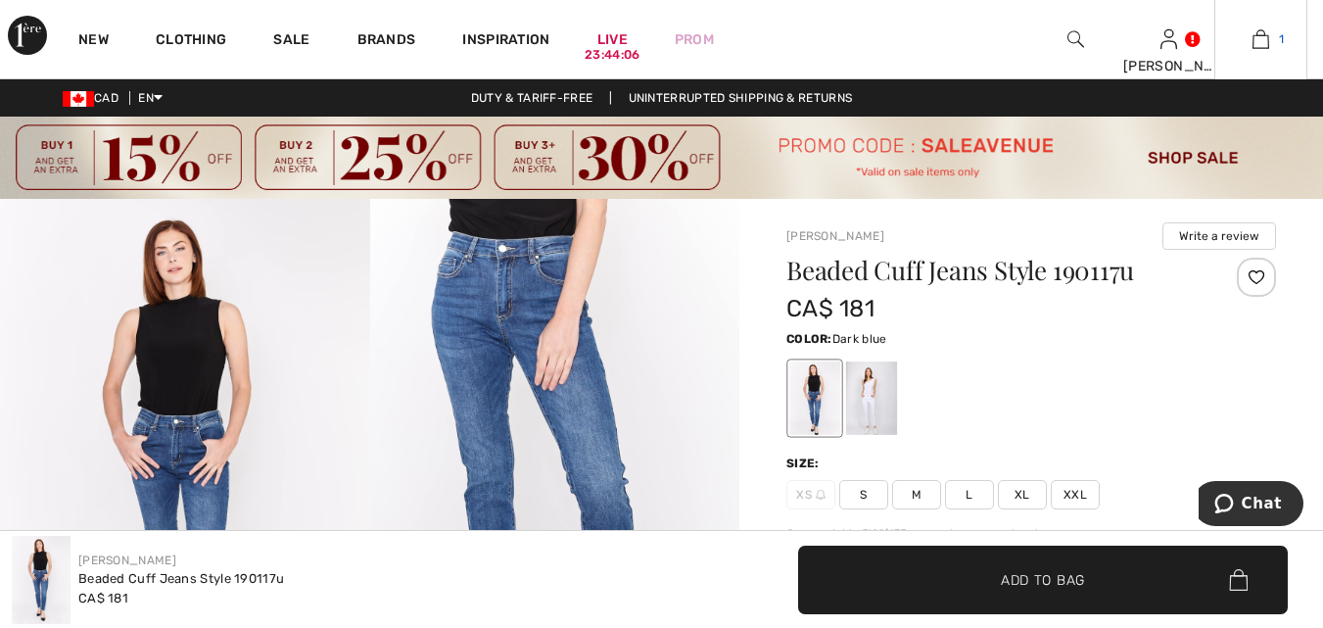
click at [1262, 43] on img at bounding box center [1260, 38] width 17 height 23
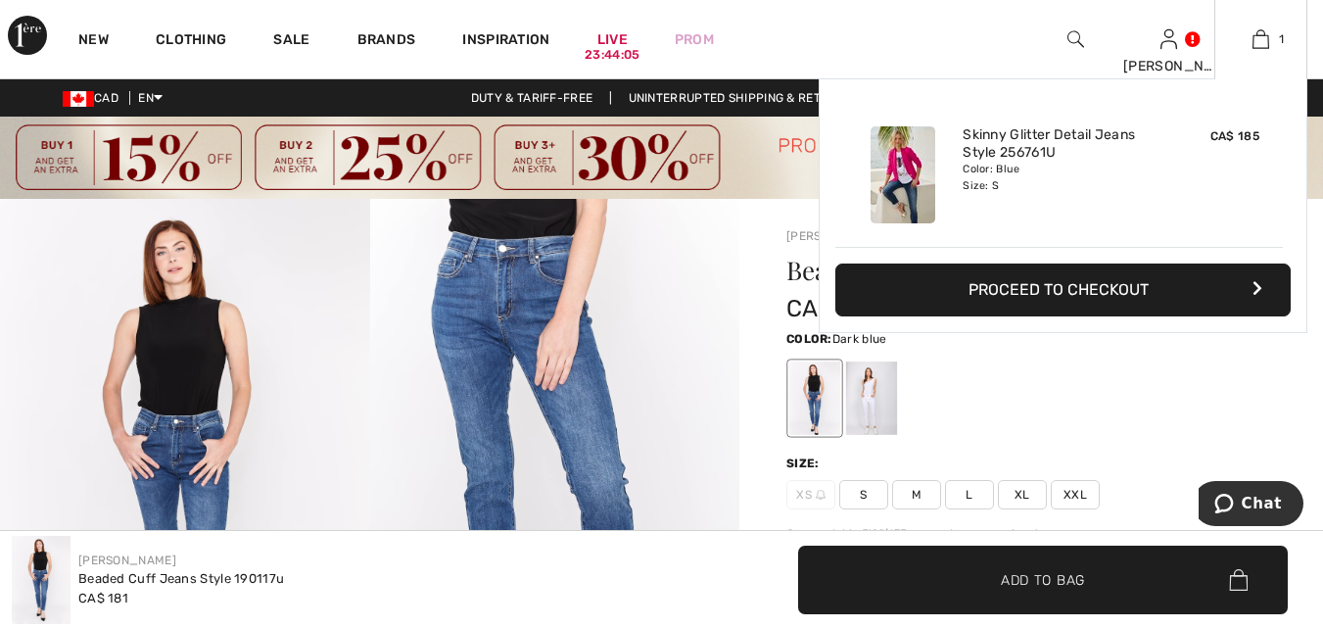
click at [1115, 292] on button "Proceed to Checkout" at bounding box center [1062, 289] width 455 height 53
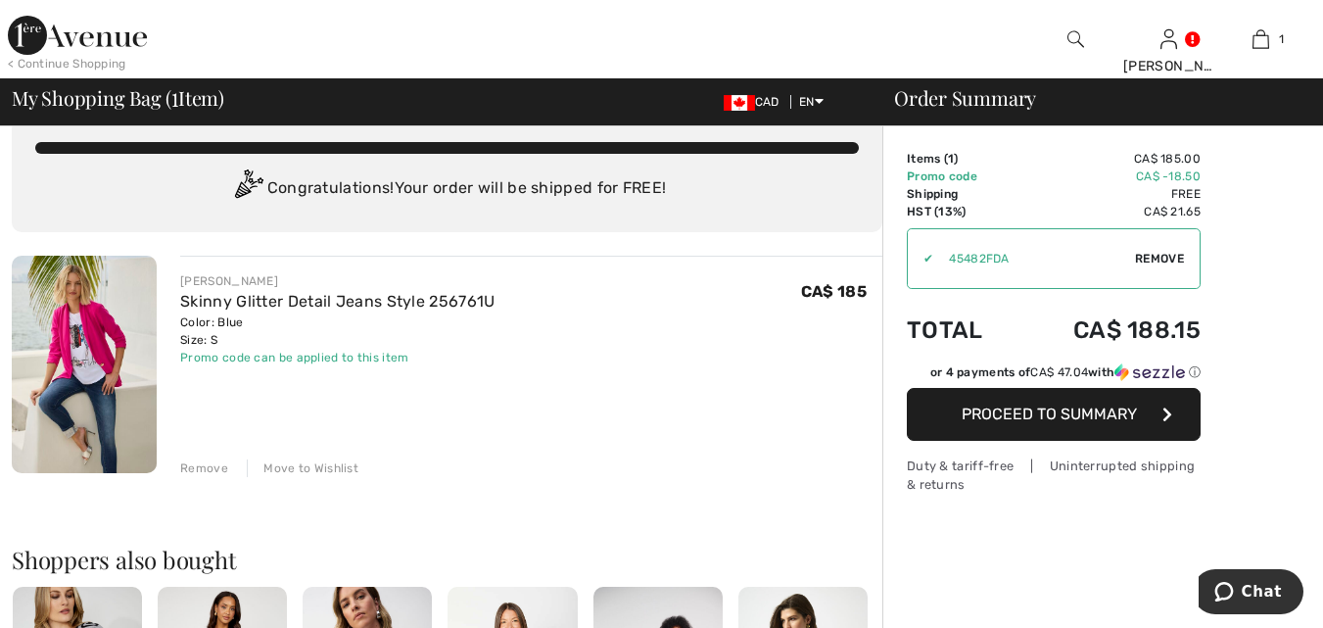
scroll to position [26, 0]
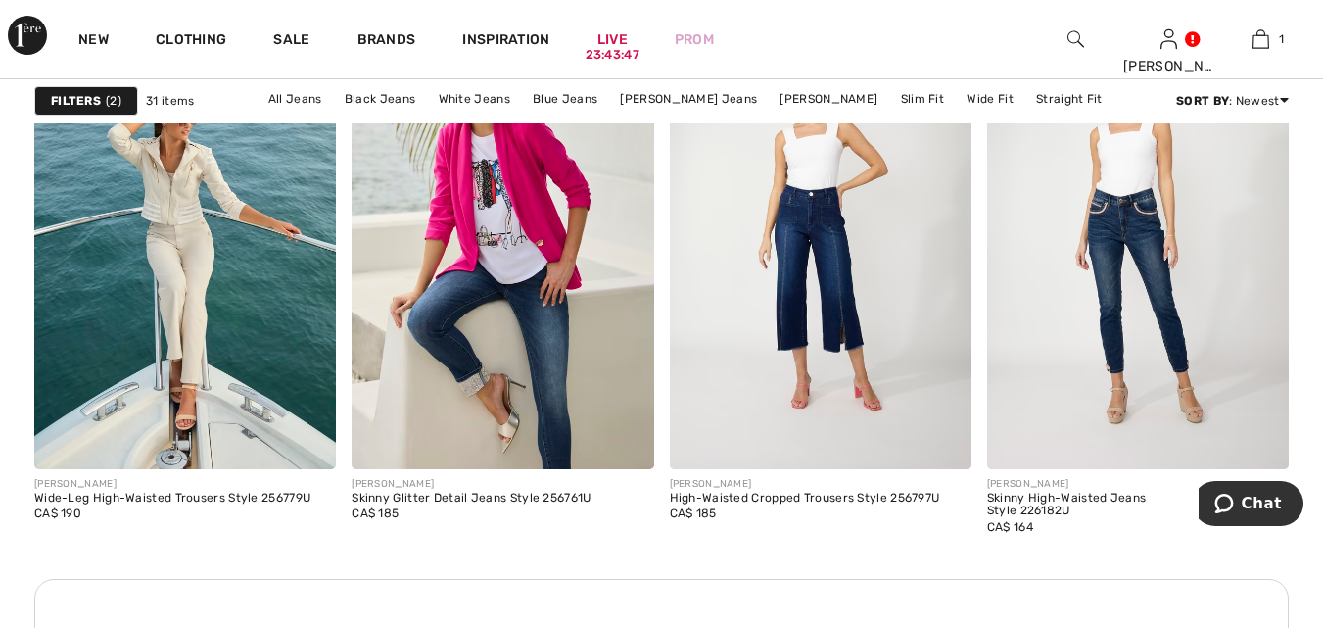
scroll to position [4092, 0]
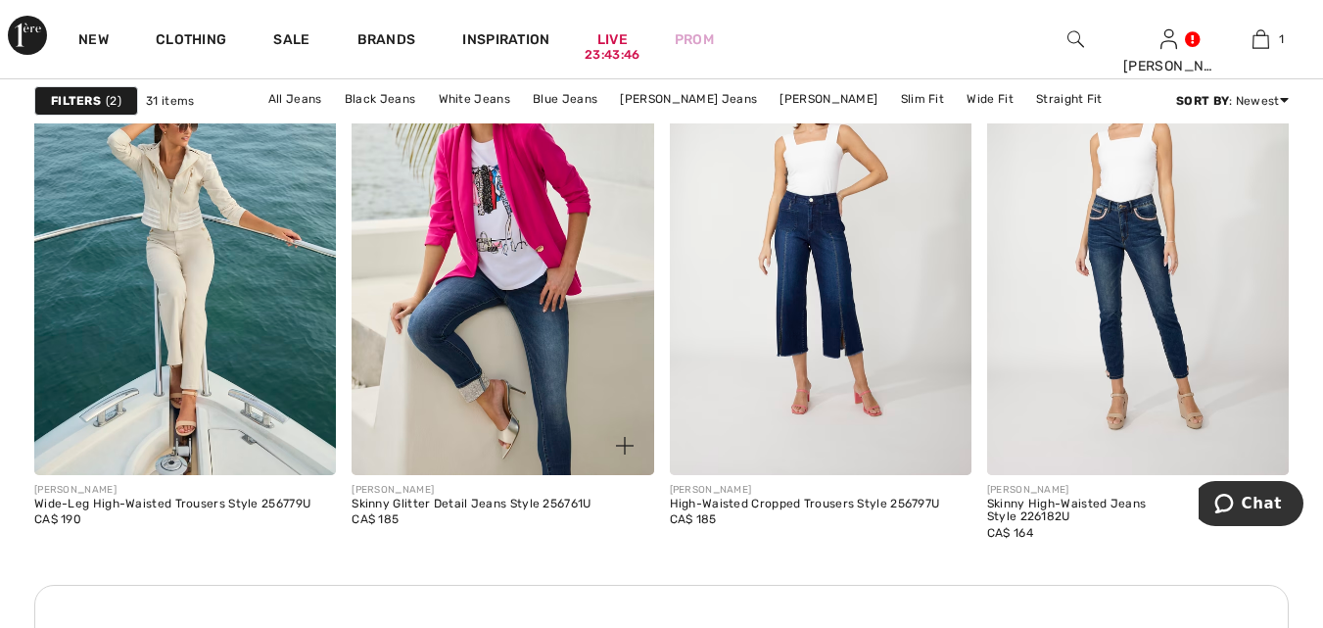
click at [513, 236] on img at bounding box center [502, 248] width 302 height 452
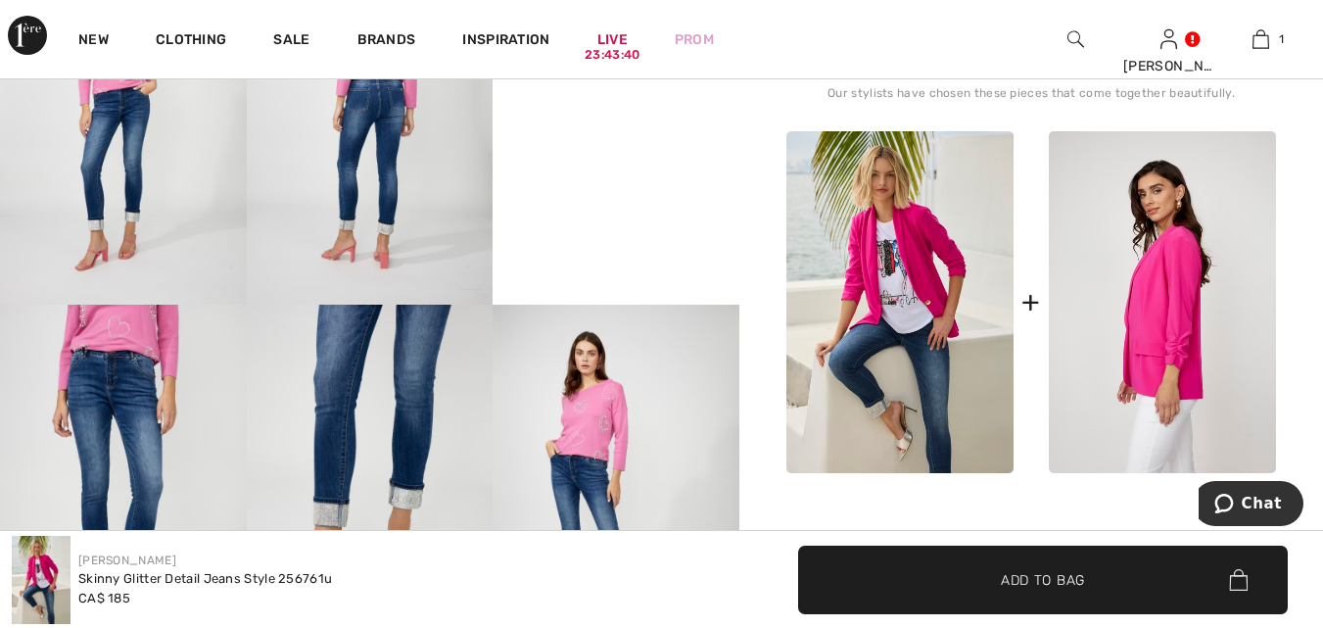
click at [1164, 312] on img at bounding box center [1161, 302] width 227 height 342
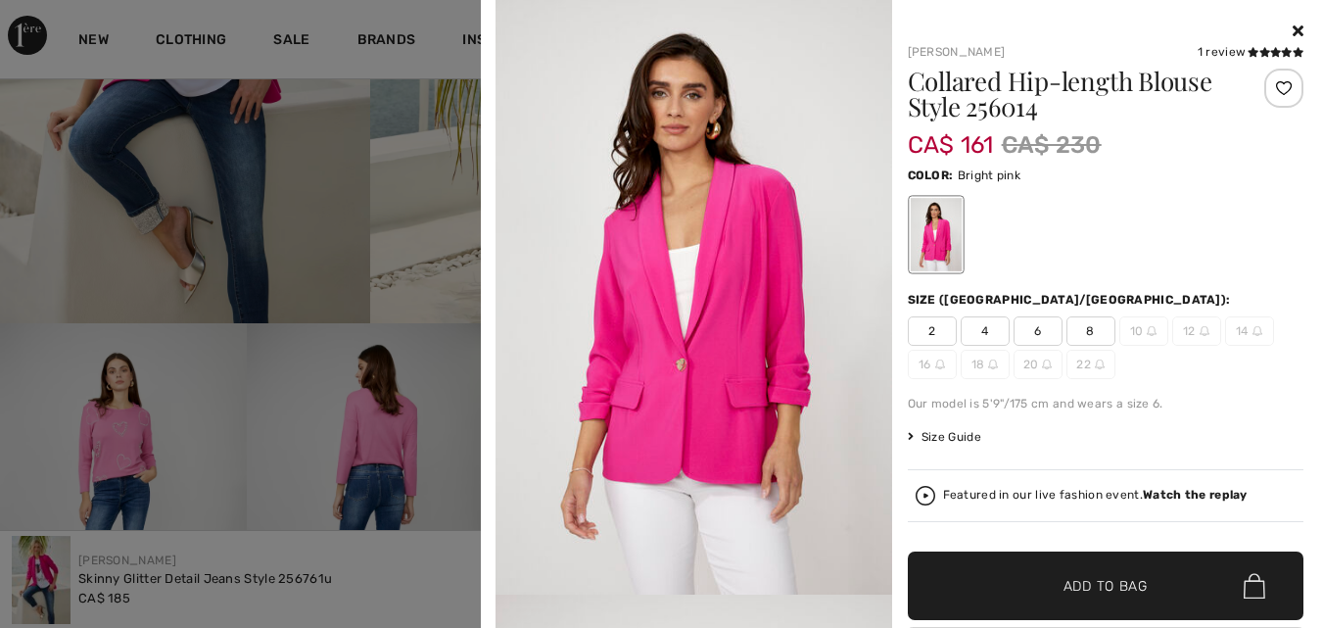
scroll to position [417, 0]
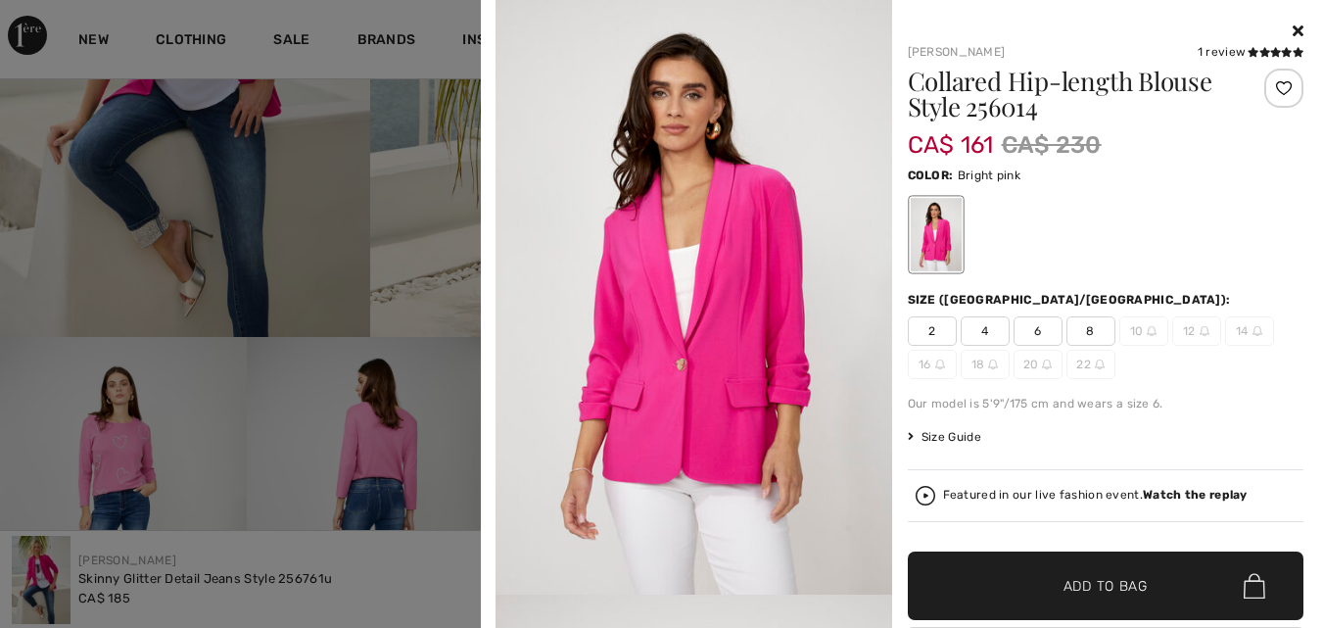
click at [1292, 32] on icon at bounding box center [1297, 31] width 11 height 16
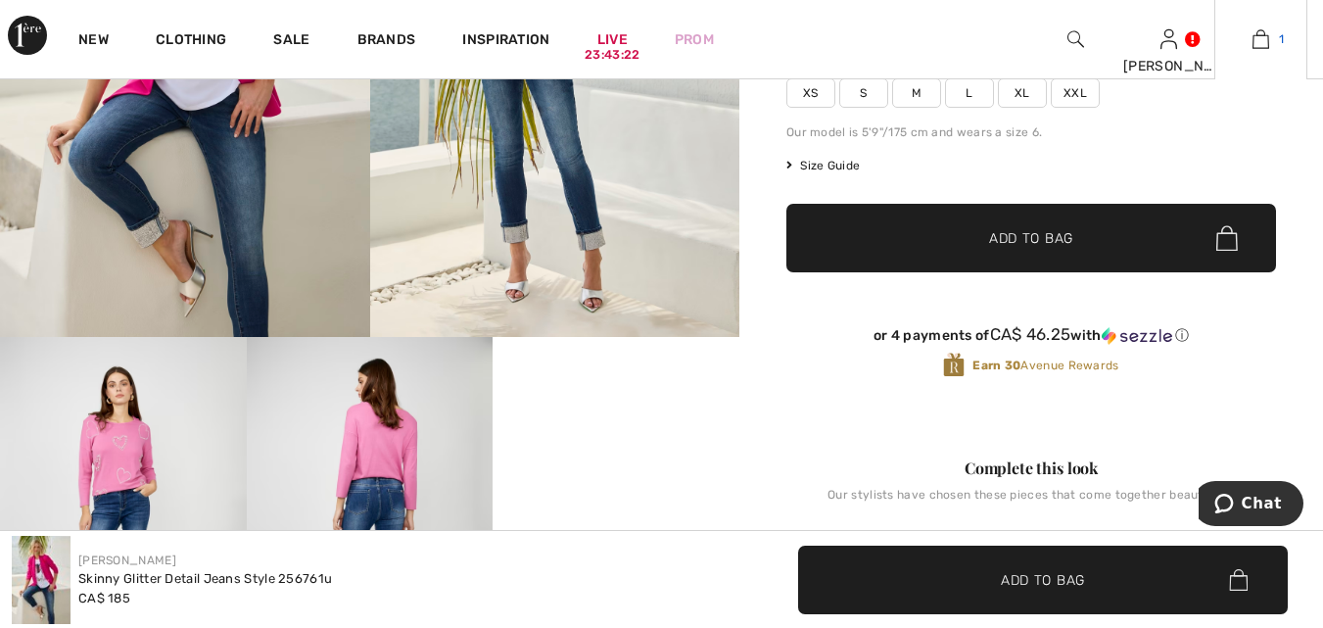
click at [1264, 38] on img at bounding box center [1260, 38] width 17 height 23
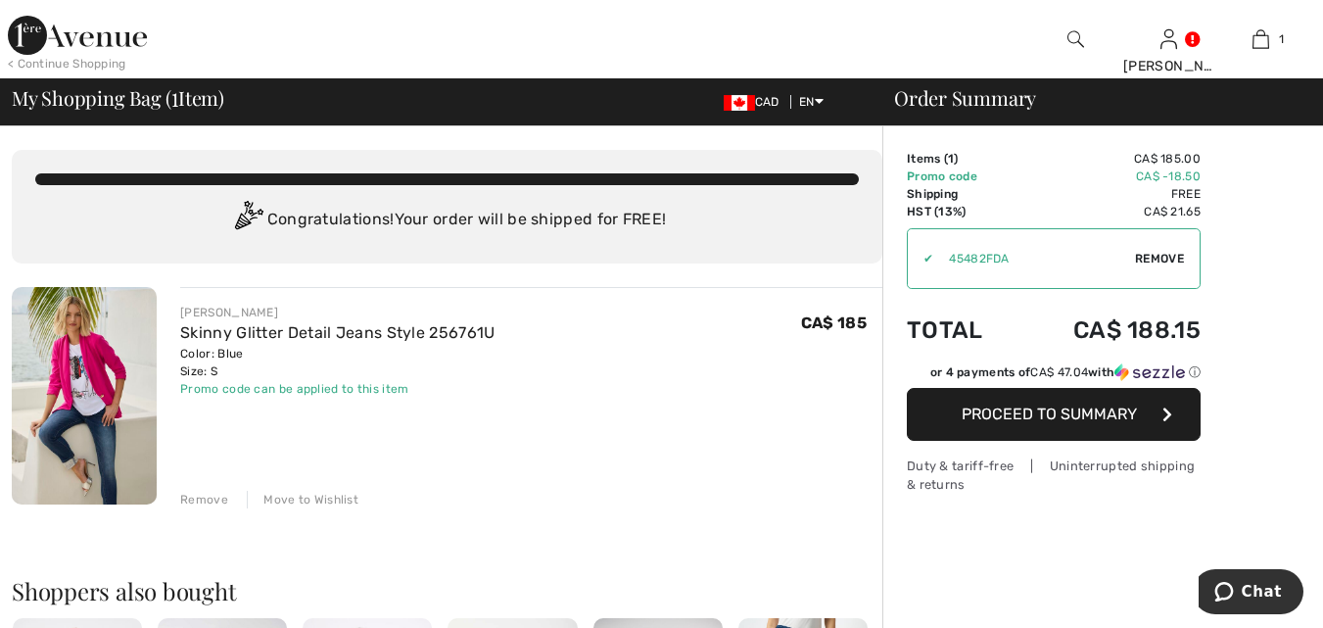
click at [1064, 418] on span "Proceed to Summary" at bounding box center [1048, 413] width 175 height 19
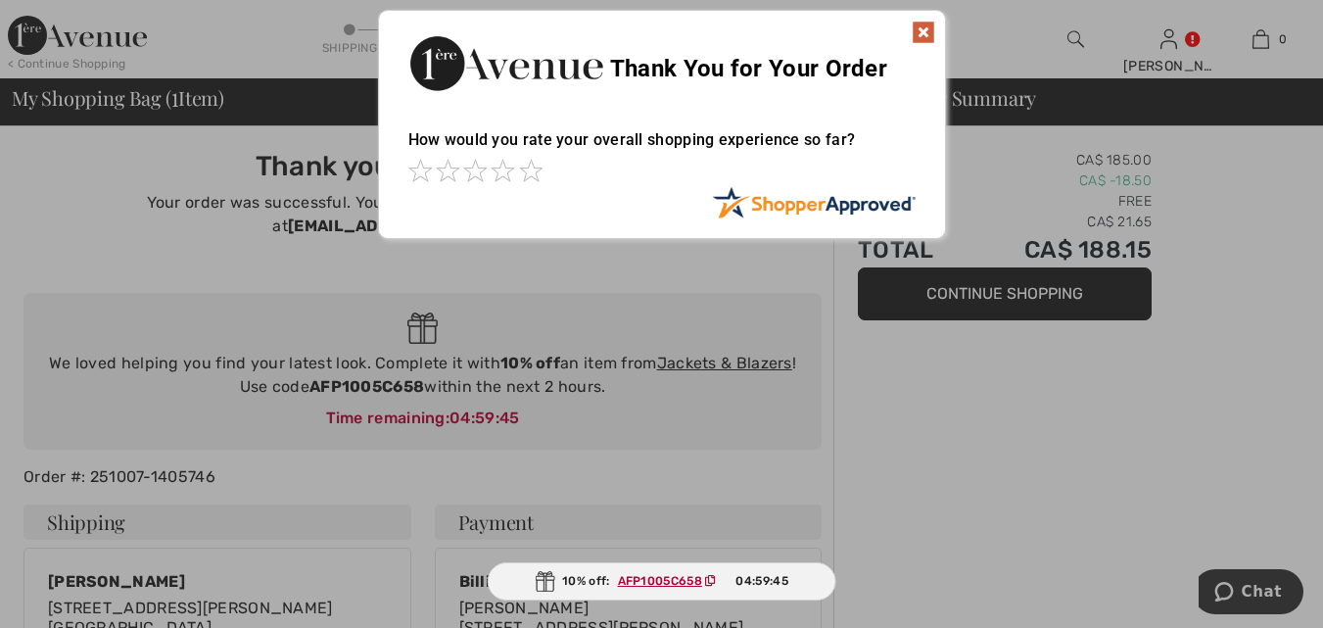
click at [925, 36] on img at bounding box center [922, 32] width 23 height 23
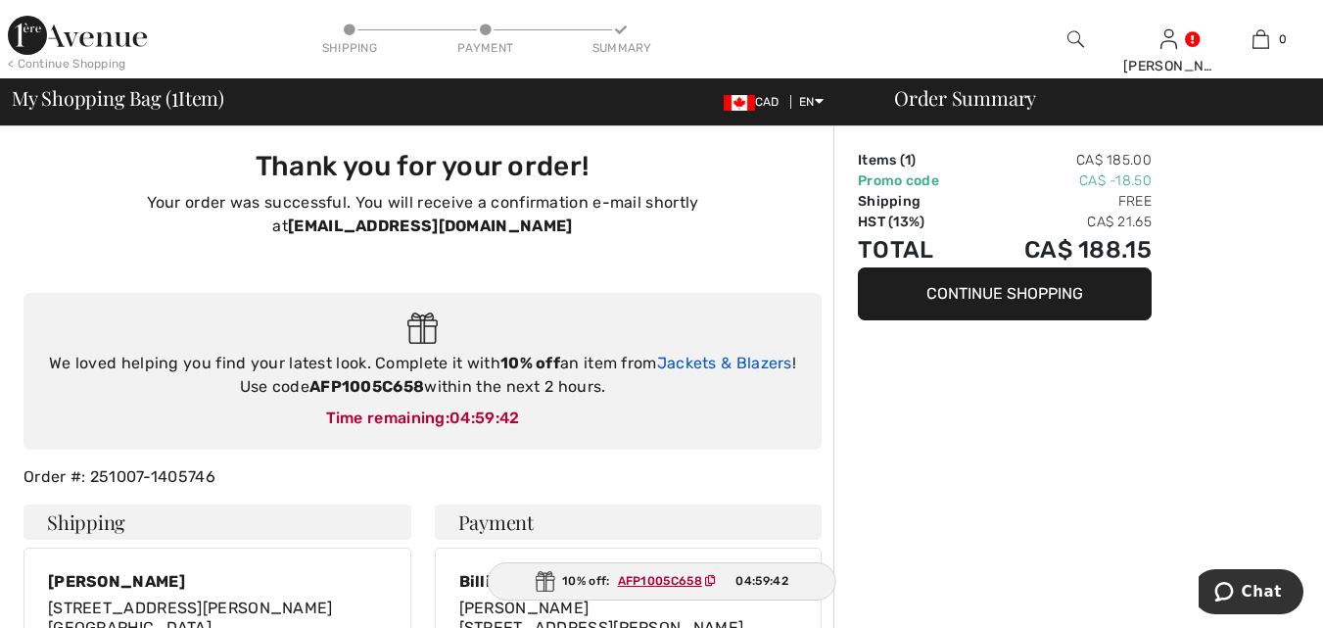
click at [715, 353] on link "Jackets & Blazers" at bounding box center [724, 362] width 135 height 19
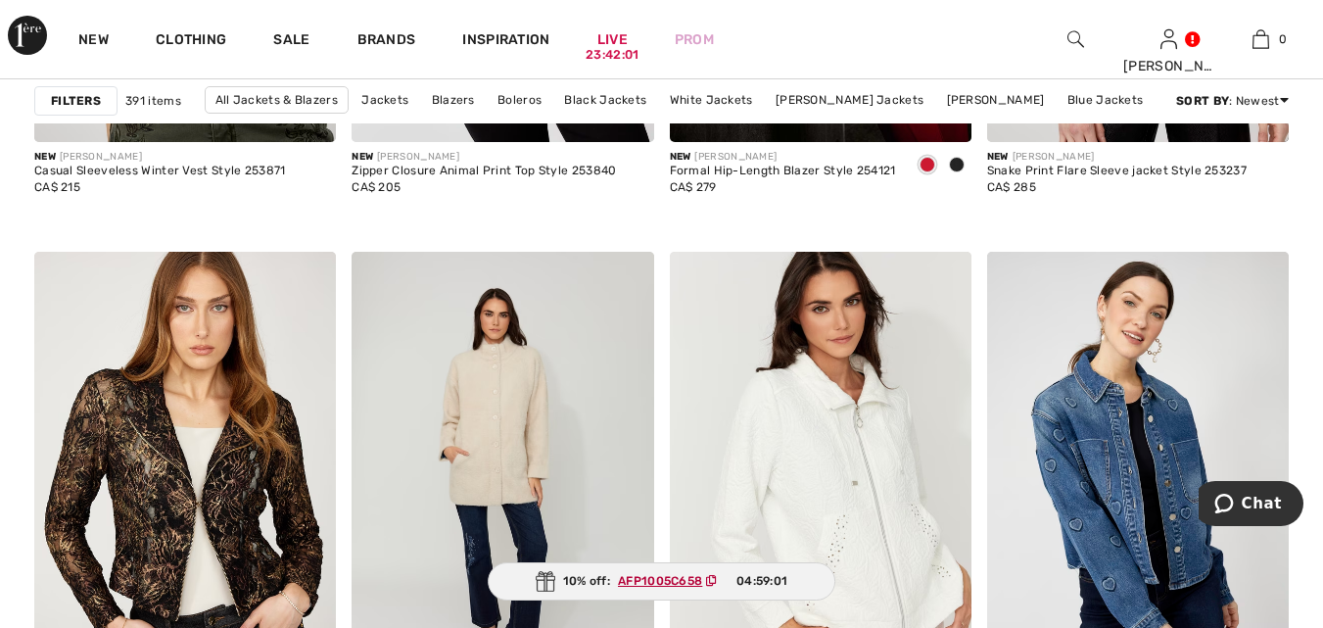
scroll to position [3851, 0]
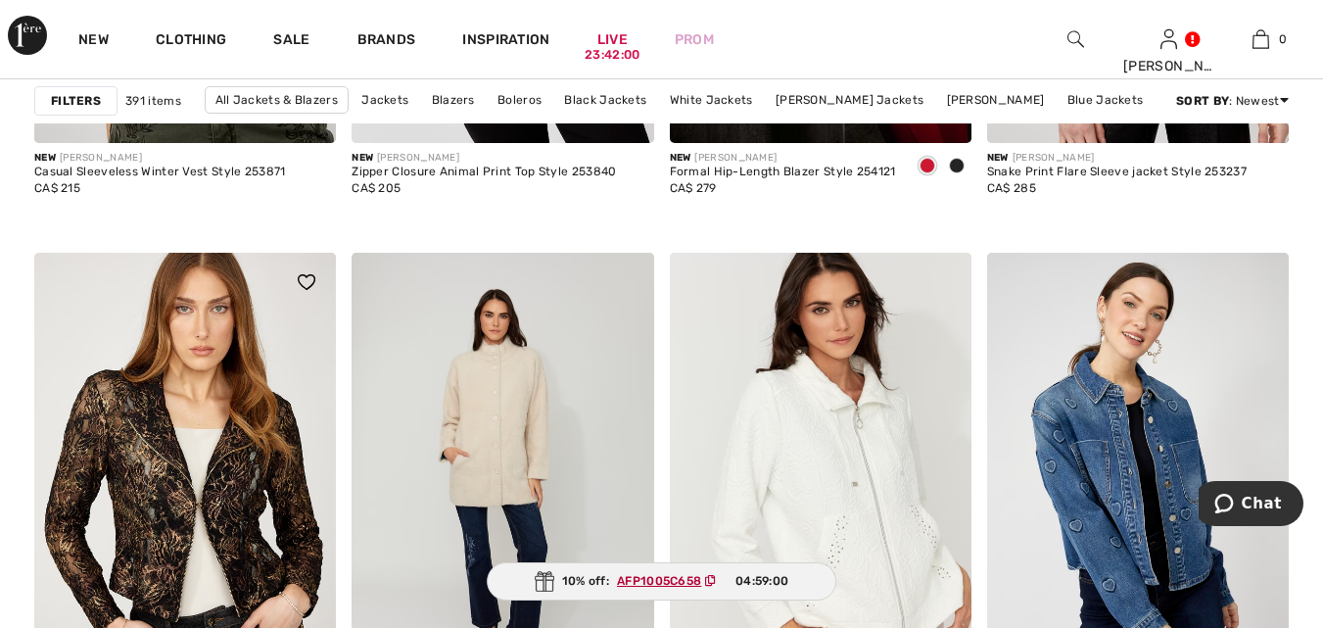
click at [211, 505] on img at bounding box center [185, 479] width 302 height 452
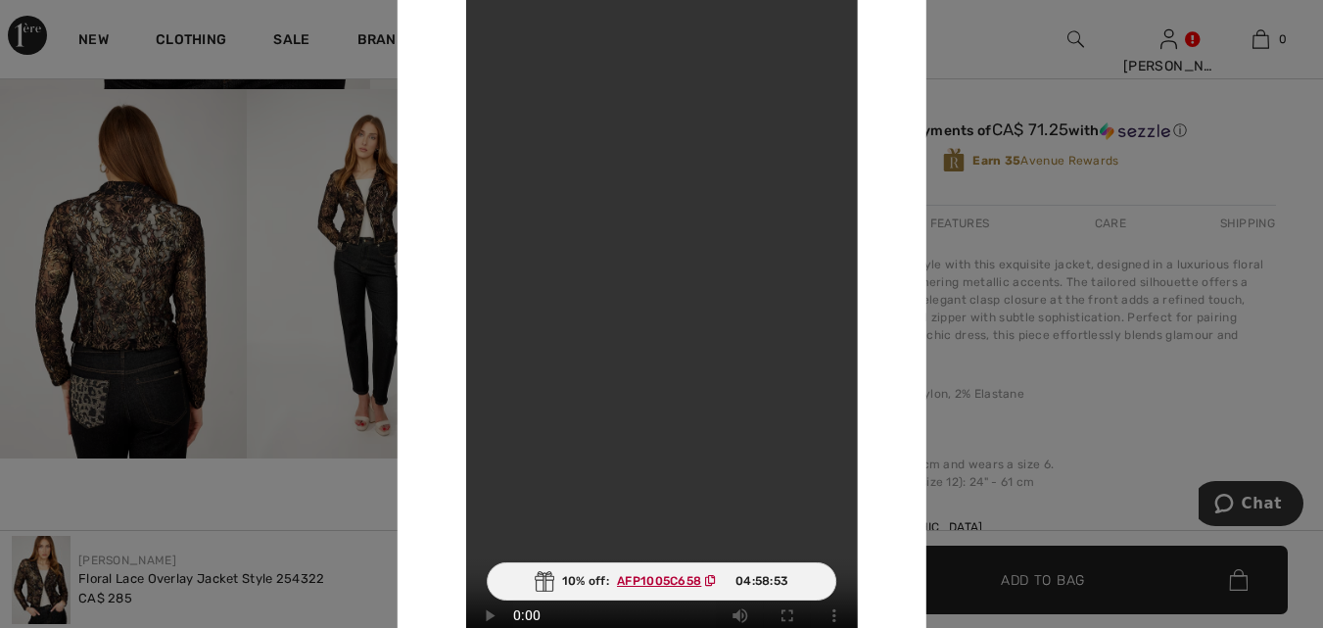
checkbox input "true"
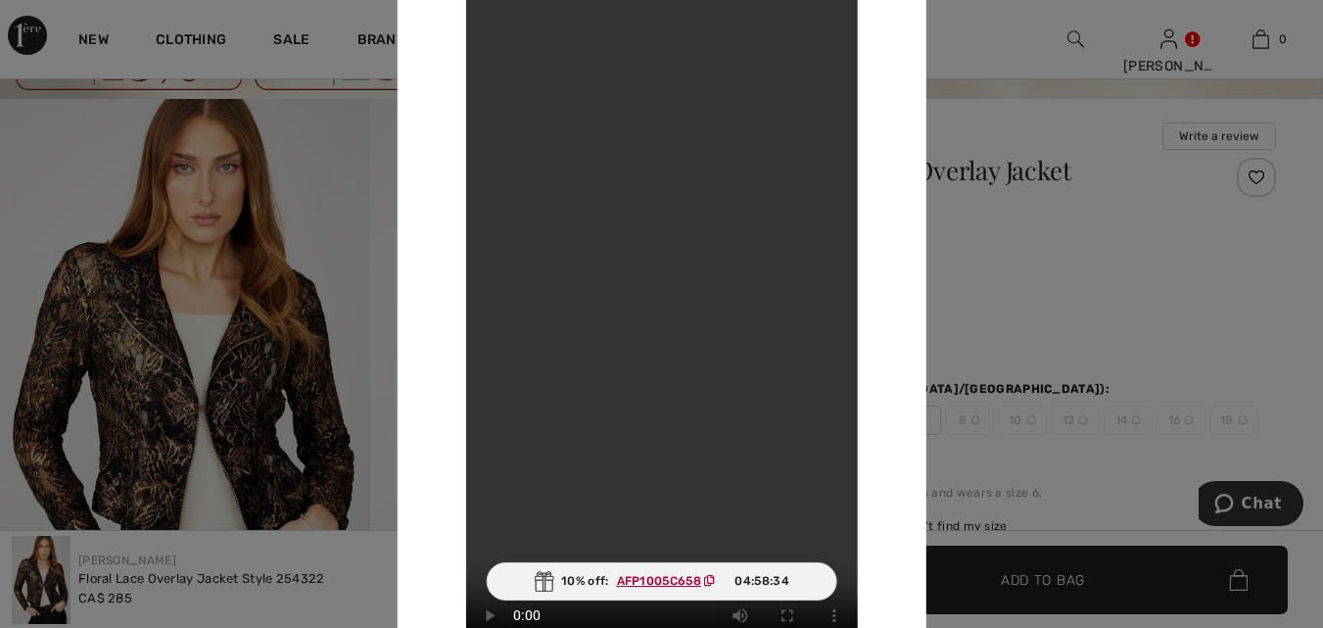
scroll to position [82, 0]
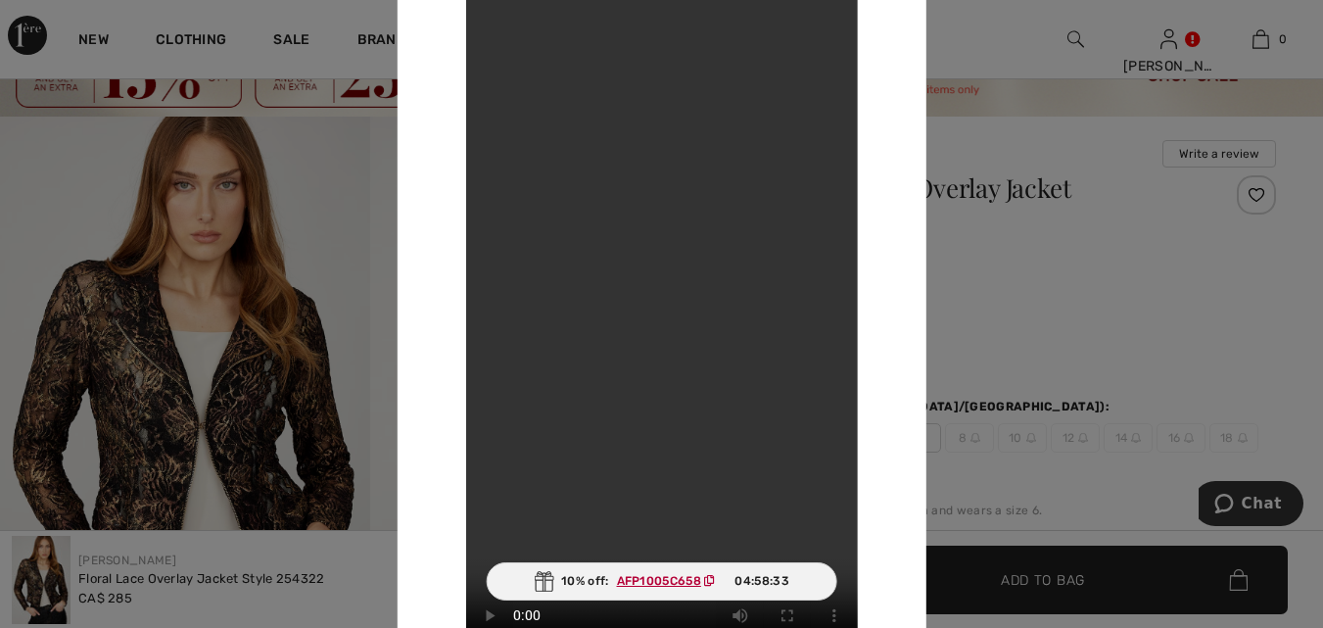
click at [893, 226] on div "Your browser does not support the video tag." at bounding box center [660, 314] width 529 height 790
click at [348, 307] on div at bounding box center [661, 314] width 1323 height 628
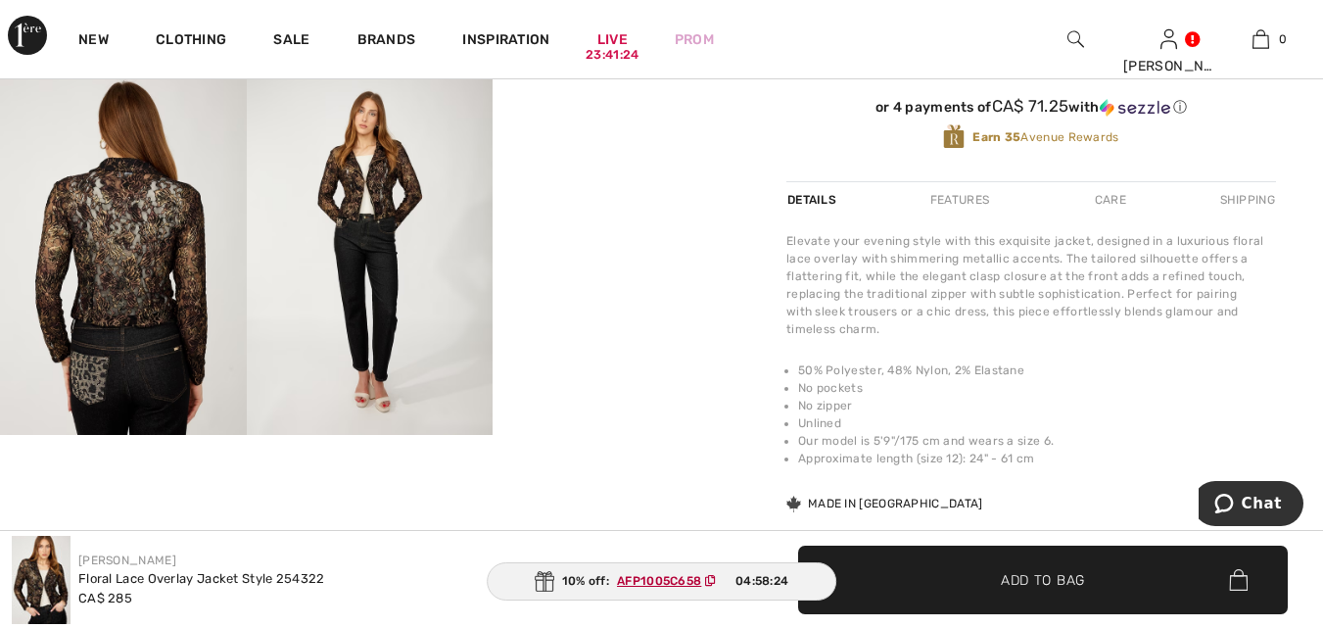
scroll to position [689, 0]
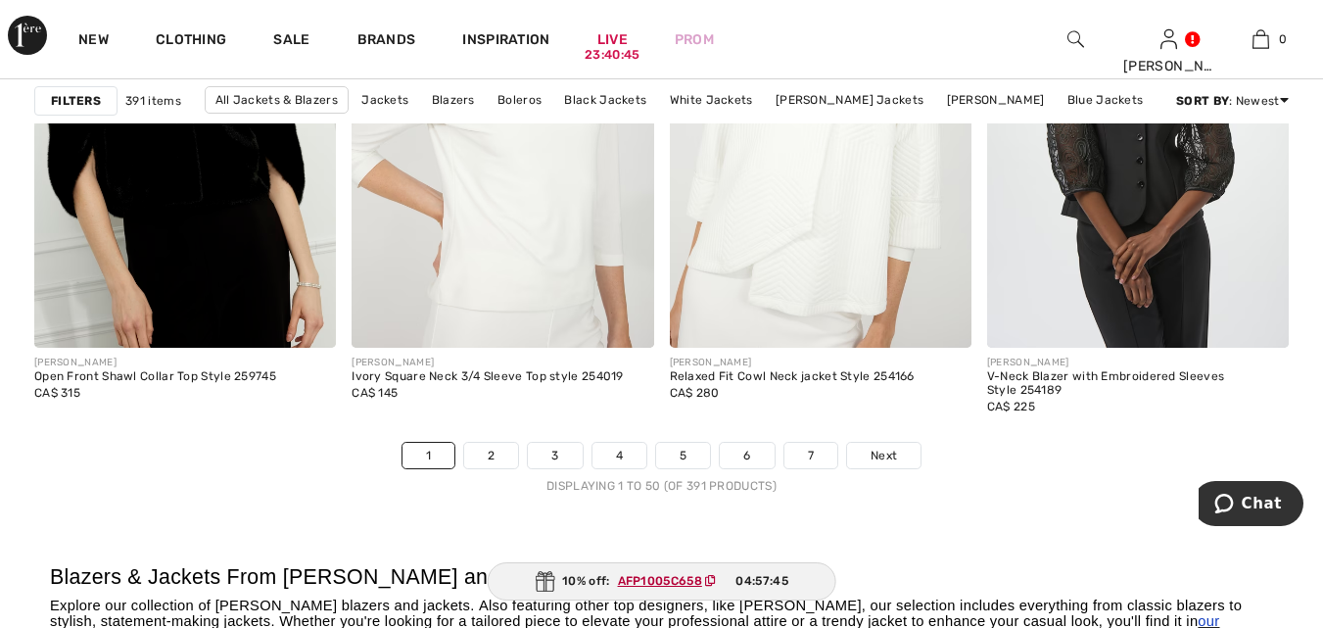
scroll to position [8299, 0]
